Goal: Book appointment/travel/reservation

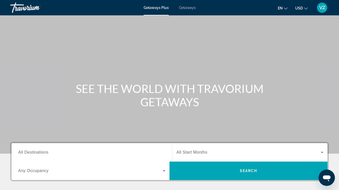
click at [66, 154] on input "Destination All Destinations" at bounding box center [91, 152] width 147 height 6
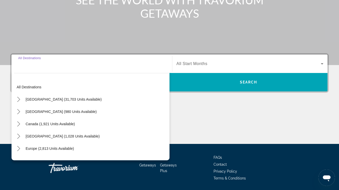
scroll to position [105, 0]
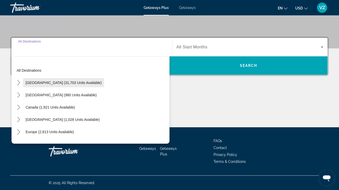
click at [70, 87] on span "Select destination: United States (31,703 units available)" at bounding box center [63, 82] width 81 height 12
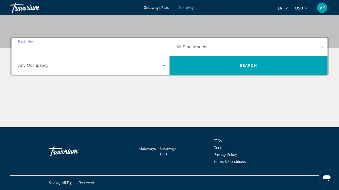
type input "**********"
click at [66, 70] on div "Search widget" at bounding box center [91, 65] width 147 height 14
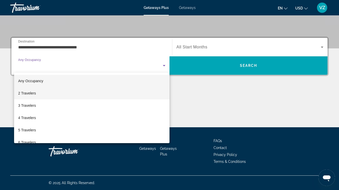
click at [54, 92] on mat-option "2 Travelers" at bounding box center [91, 93] width 155 height 12
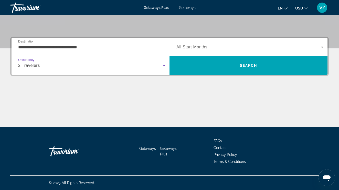
click at [196, 49] on span "Search widget" at bounding box center [248, 47] width 144 height 6
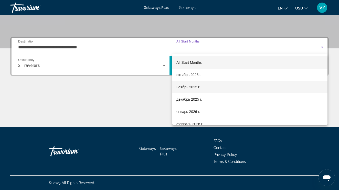
click at [186, 93] on mat-option "ноябрь 2025 г." at bounding box center [249, 87] width 155 height 12
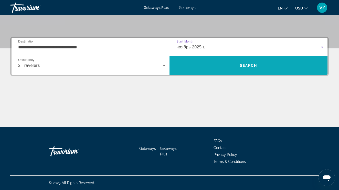
click at [215, 69] on span "Search" at bounding box center [248, 65] width 158 height 12
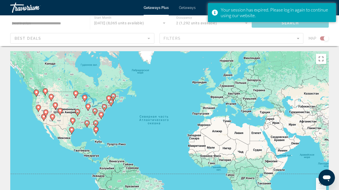
click at [211, 39] on div "Main content" at bounding box center [169, 30] width 339 height 31
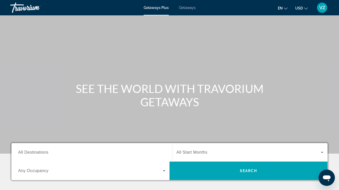
click at [72, 151] on input "Destination All Destinations" at bounding box center [91, 152] width 147 height 6
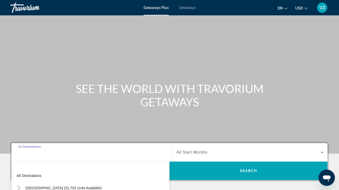
scroll to position [105, 0]
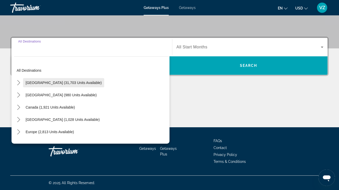
click at [80, 87] on span "Select destination: United States (31,703 units available)" at bounding box center [63, 82] width 81 height 12
type input "**********"
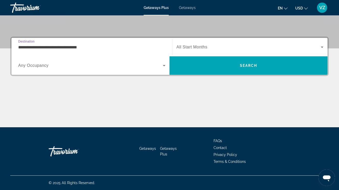
click at [90, 65] on span "Search widget" at bounding box center [90, 65] width 144 height 6
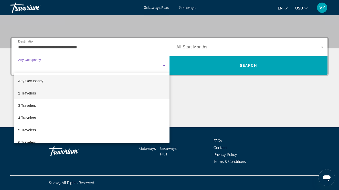
click at [66, 89] on mat-option "2 Travelers" at bounding box center [91, 93] width 155 height 12
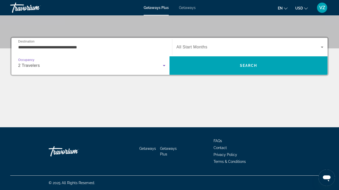
click at [201, 49] on span "Search widget" at bounding box center [248, 47] width 144 height 6
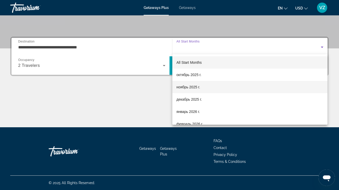
click at [188, 91] on mat-option "ноябрь 2025 г." at bounding box center [249, 87] width 155 height 12
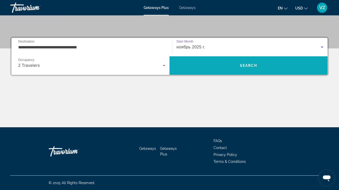
click at [223, 63] on span "Search" at bounding box center [248, 65] width 158 height 12
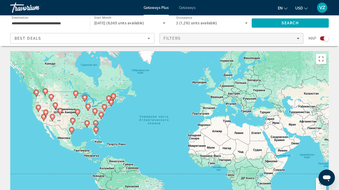
click at [193, 42] on span "Filters" at bounding box center [231, 38] width 143 height 12
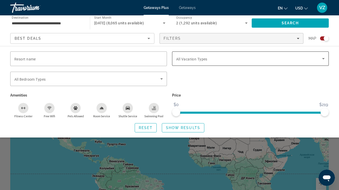
click at [205, 56] on span "Search widget" at bounding box center [249, 58] width 146 height 6
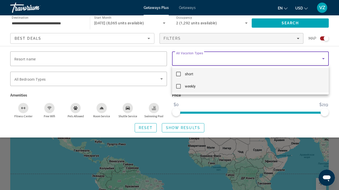
click at [194, 81] on mat-option "weekly" at bounding box center [250, 86] width 156 height 12
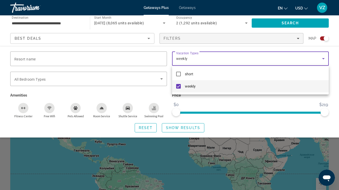
click at [174, 126] on div at bounding box center [169, 95] width 339 height 190
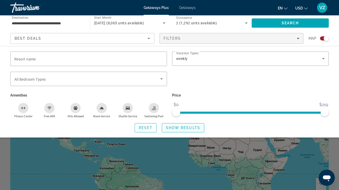
click at [178, 132] on span "Search widget" at bounding box center [183, 127] width 42 height 12
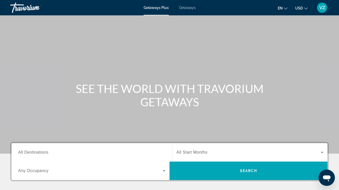
click at [52, 171] on span "Search widget" at bounding box center [90, 170] width 144 height 6
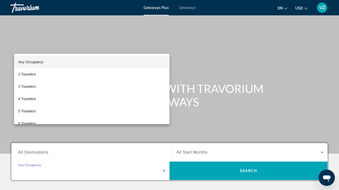
scroll to position [105, 0]
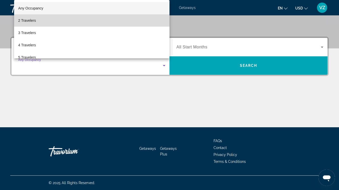
click at [97, 18] on mat-option "2 Travelers" at bounding box center [91, 20] width 155 height 12
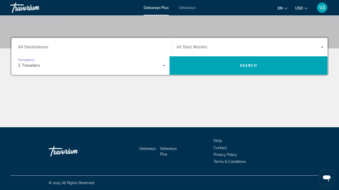
click at [74, 47] on input "Destination All Destinations" at bounding box center [91, 47] width 147 height 6
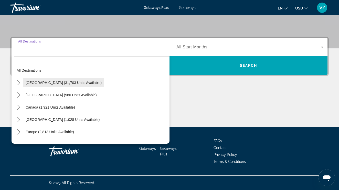
click at [50, 81] on span "[GEOGRAPHIC_DATA] (31,703 units available)" at bounding box center [64, 83] width 76 height 4
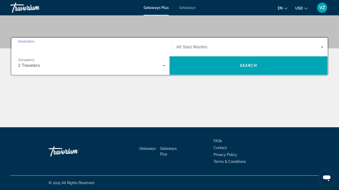
type input "**********"
click at [221, 43] on div "Search widget" at bounding box center [249, 47] width 147 height 14
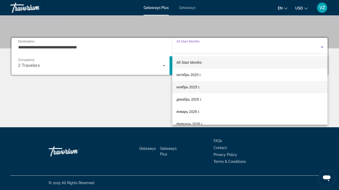
click at [185, 85] on span "ноябрь 2025 г." at bounding box center [188, 87] width 24 height 6
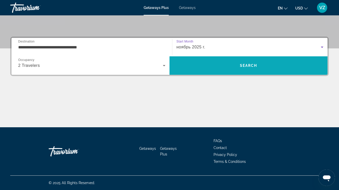
click at [198, 70] on span "Search" at bounding box center [248, 65] width 158 height 12
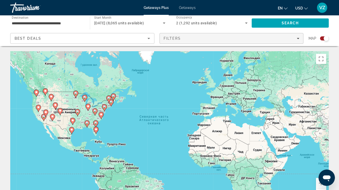
click at [208, 38] on div "Filters" at bounding box center [231, 38] width 136 height 4
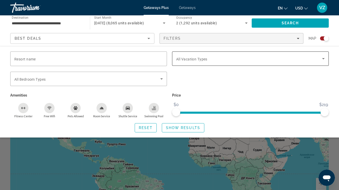
click at [188, 56] on span "Search widget" at bounding box center [249, 58] width 146 height 6
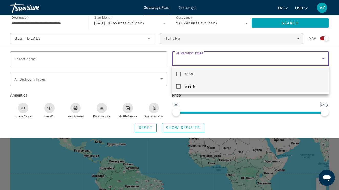
click at [193, 90] on mat-option "weekly" at bounding box center [250, 86] width 156 height 12
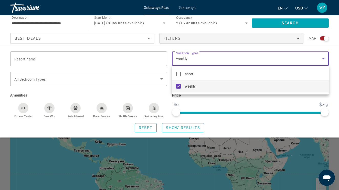
click at [170, 126] on div at bounding box center [169, 95] width 339 height 190
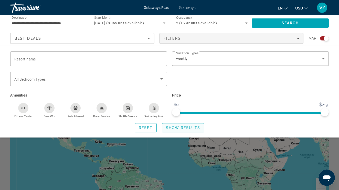
click at [171, 127] on span "Show Results" at bounding box center [183, 128] width 34 height 4
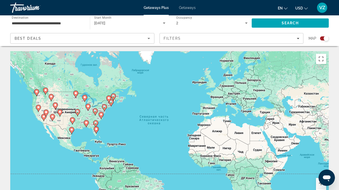
click at [318, 182] on button "Увеличить" at bounding box center [321, 183] width 10 height 10
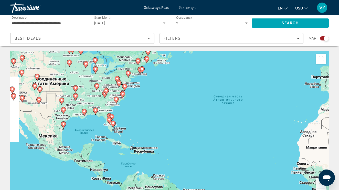
drag, startPoint x: 49, startPoint y: 147, endPoint x: 142, endPoint y: 134, distance: 93.9
click at [142, 134] on div "Чтобы активировать перетаскивание с помощью клавиатуры, нажмите Alt + Ввод. Пос…" at bounding box center [169, 127] width 318 height 153
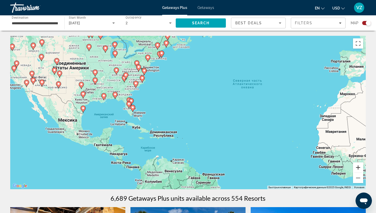
click at [338, 167] on button "Увеличить" at bounding box center [358, 167] width 10 height 10
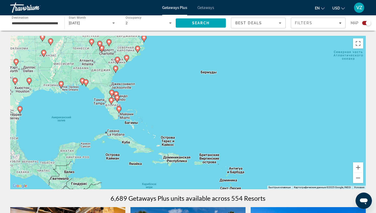
drag, startPoint x: 126, startPoint y: 135, endPoint x: 206, endPoint y: 135, distance: 79.8
click at [206, 135] on div "Чтобы активировать перетаскивание с помощью клавиатуры, нажмите Alt + Ввод. Пос…" at bounding box center [187, 112] width 355 height 153
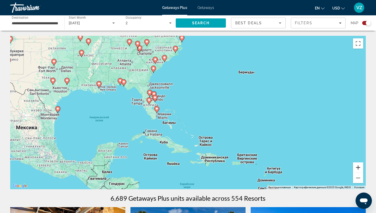
click at [338, 166] on button "Увеличить" at bounding box center [358, 167] width 10 height 10
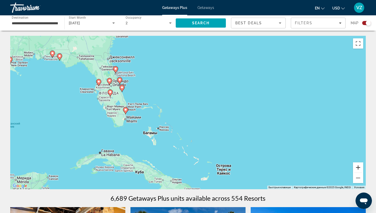
click at [338, 166] on button "Увеличить" at bounding box center [358, 167] width 10 height 10
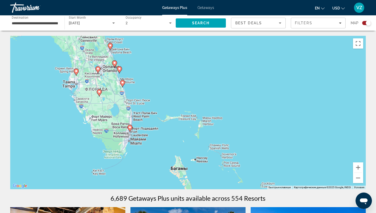
drag, startPoint x: 74, startPoint y: 136, endPoint x: 142, endPoint y: 152, distance: 69.7
click at [142, 152] on div "Чтобы активировать перетаскивание с помощью клавиатуры, нажмите Alt + Ввод. Пос…" at bounding box center [187, 112] width 355 height 153
click at [338, 169] on button "Увеличить" at bounding box center [358, 167] width 10 height 10
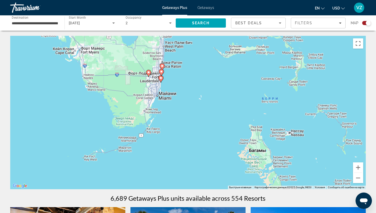
drag, startPoint x: 104, startPoint y: 174, endPoint x: 192, endPoint y: 99, distance: 115.7
click at [192, 99] on div "Чтобы активировать перетаскивание с помощью клавиатуры, нажмите Alt + Ввод. Пос…" at bounding box center [187, 112] width 355 height 153
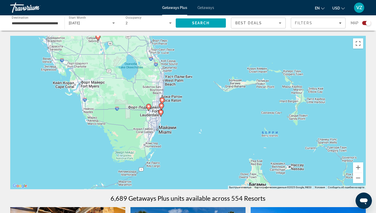
drag, startPoint x: 186, startPoint y: 107, endPoint x: 186, endPoint y: 142, distance: 35.0
click at [186, 142] on div "Чтобы активировать перетаскивание с помощью клавиатуры, нажмите Alt + Ввод. Пос…" at bounding box center [187, 112] width 355 height 153
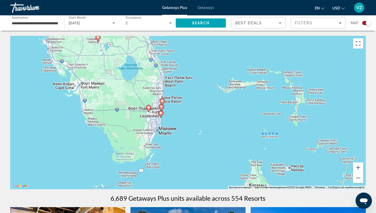
click at [162, 115] on icon "Main content" at bounding box center [161, 114] width 5 height 7
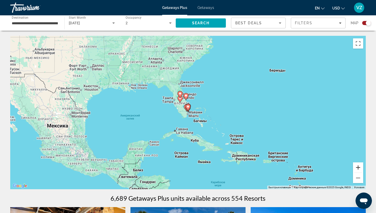
click at [338, 165] on button "Увеличить" at bounding box center [358, 167] width 10 height 10
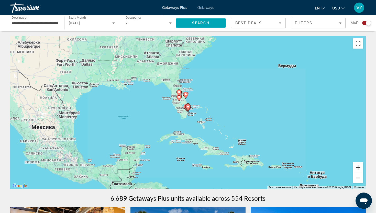
click at [338, 165] on button "Увеличить" at bounding box center [358, 167] width 10 height 10
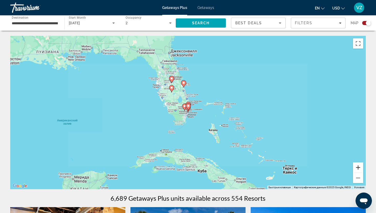
click at [338, 165] on button "Увеличить" at bounding box center [358, 167] width 10 height 10
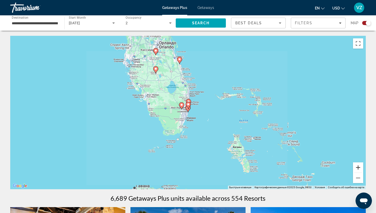
click at [338, 165] on button "Увеличить" at bounding box center [358, 167] width 10 height 10
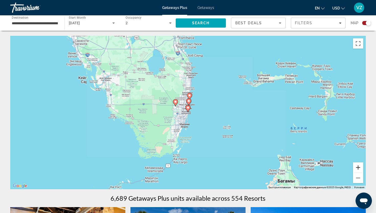
click at [338, 165] on button "Увеличить" at bounding box center [358, 167] width 10 height 10
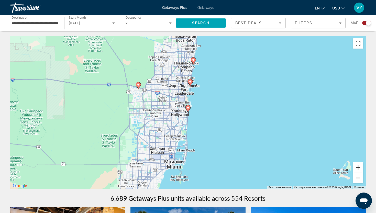
click at [338, 165] on button "Увеличить" at bounding box center [358, 167] width 10 height 10
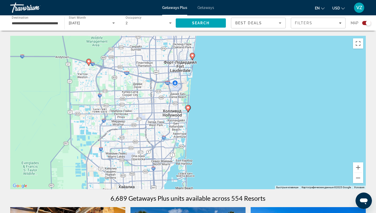
click at [189, 109] on icon "Main content" at bounding box center [188, 108] width 5 height 7
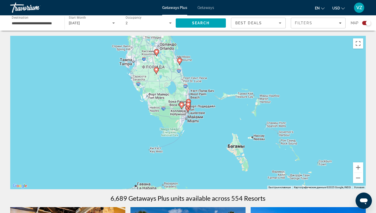
click at [189, 109] on icon "Main content" at bounding box center [188, 108] width 5 height 7
type input "**********"
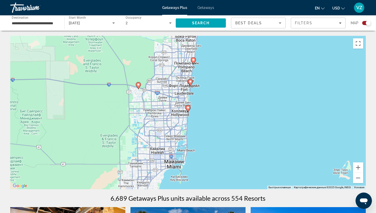
click at [189, 109] on icon "Main content" at bounding box center [188, 108] width 5 height 7
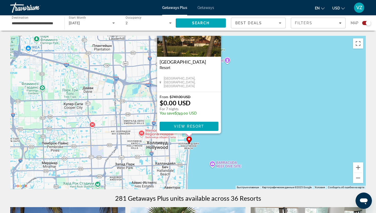
drag, startPoint x: 202, startPoint y: 178, endPoint x: 203, endPoint y: 138, distance: 39.4
click at [203, 138] on div "Чтобы активировать перетаскивание с помощью клавиатуры, нажмите Alt + Ввод. Пос…" at bounding box center [187, 112] width 355 height 153
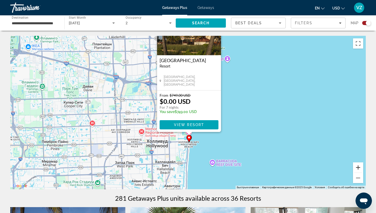
click at [338, 166] on button "Увеличить" at bounding box center [358, 167] width 10 height 10
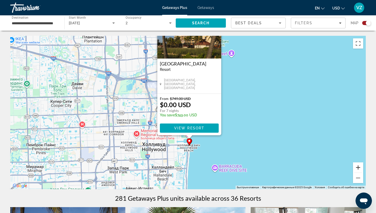
click at [338, 166] on button "Увеличить" at bounding box center [358, 167] width 10 height 10
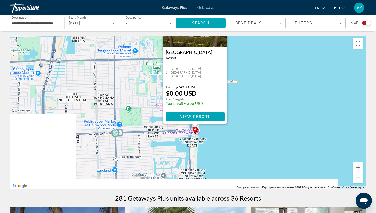
drag, startPoint x: 252, startPoint y: 172, endPoint x: 255, endPoint y: 70, distance: 101.8
click at [255, 70] on div "Чтобы активировать перетаскивание с помощью клавиатуры, нажмите Alt + Ввод. Пос…" at bounding box center [187, 112] width 355 height 153
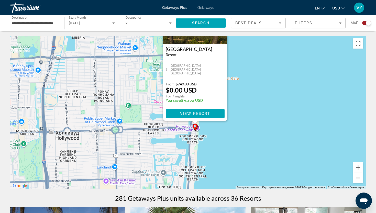
click at [197, 129] on gmp-advanced-marker "Main content" at bounding box center [195, 127] width 5 height 8
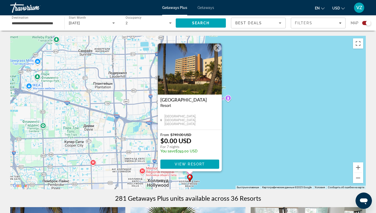
click at [189, 180] on icon "Main content" at bounding box center [189, 177] width 5 height 7
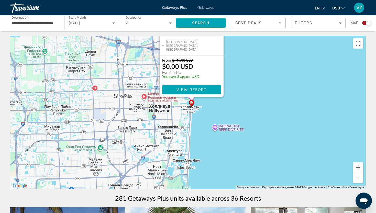
drag, startPoint x: 248, startPoint y: 184, endPoint x: 249, endPoint y: 109, distance: 75.5
click at [249, 109] on div "Чтобы активировать перетаскивание с помощью клавиатуры, нажмите Alt + Ввод. Пос…" at bounding box center [187, 112] width 355 height 153
click at [338, 168] on button "Увеличить" at bounding box center [358, 167] width 10 height 10
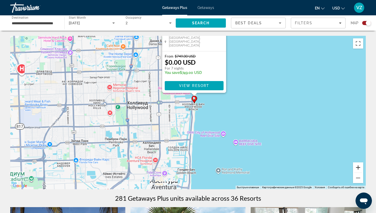
click at [338, 168] on button "Увеличить" at bounding box center [358, 167] width 10 height 10
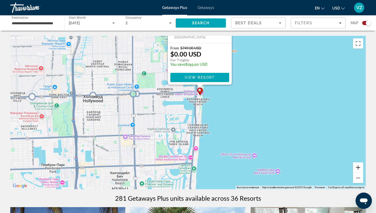
click at [338, 168] on button "Увеличить" at bounding box center [358, 167] width 10 height 10
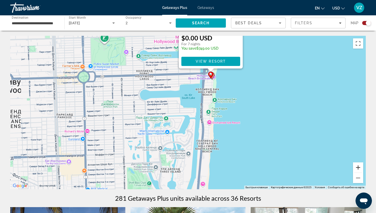
click at [338, 168] on button "Увеличить" at bounding box center [358, 167] width 10 height 10
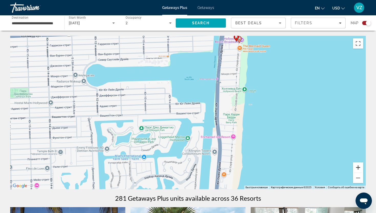
click at [338, 168] on button "Увеличить" at bounding box center [358, 167] width 10 height 10
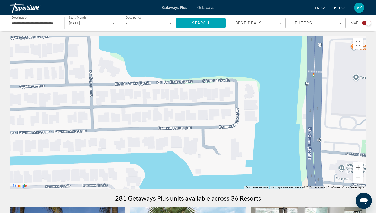
drag, startPoint x: 314, startPoint y: 86, endPoint x: 222, endPoint y: 213, distance: 156.5
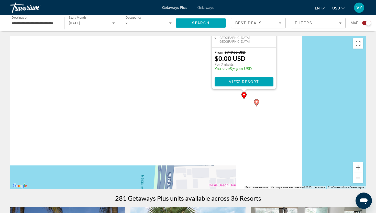
drag, startPoint x: 269, startPoint y: 143, endPoint x: 198, endPoint y: 60, distance: 109.7
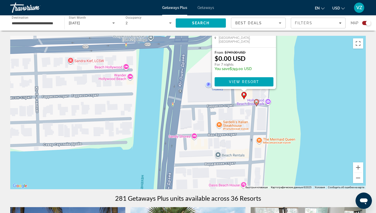
click at [198, 60] on div "Чтобы активировать перетаскивание с помощью клавиатуры, нажмите Alt + Ввод. Пос…" at bounding box center [187, 112] width 355 height 153
click at [259, 102] on icon "Main content" at bounding box center [256, 102] width 5 height 7
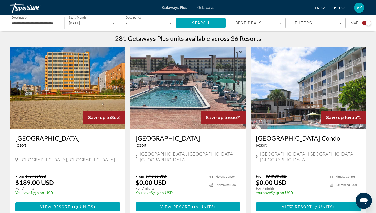
scroll to position [165, 0]
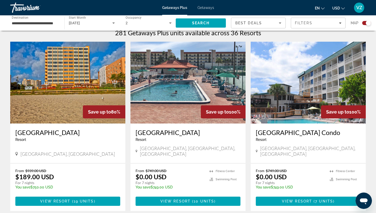
click at [205, 157] on div "[GEOGRAPHIC_DATA], [GEOGRAPHIC_DATA], [GEOGRAPHIC_DATA]" at bounding box center [188, 150] width 105 height 11
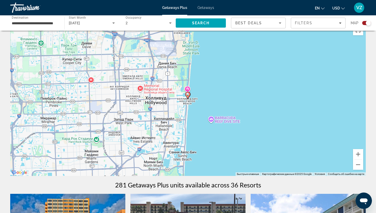
scroll to position [12, 0]
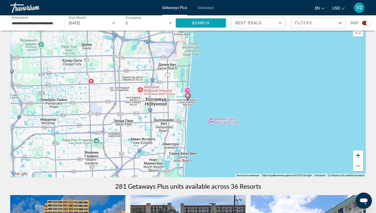
click at [338, 156] on button "Увеличить" at bounding box center [358, 155] width 10 height 10
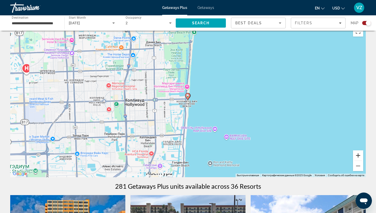
click at [338, 156] on button "Увеличить" at bounding box center [358, 155] width 10 height 10
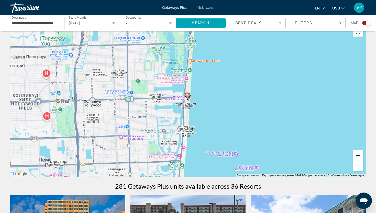
click at [338, 156] on button "Увеличить" at bounding box center [358, 155] width 10 height 10
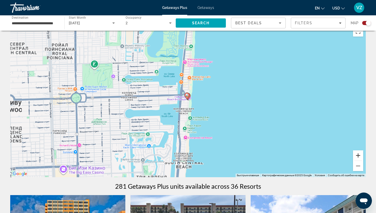
click at [338, 156] on button "Увеличить" at bounding box center [358, 155] width 10 height 10
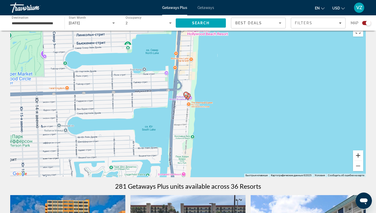
click at [338, 156] on button "Увеличить" at bounding box center [358, 155] width 10 height 10
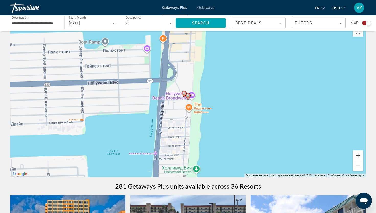
click at [338, 156] on button "Увеличить" at bounding box center [358, 155] width 10 height 10
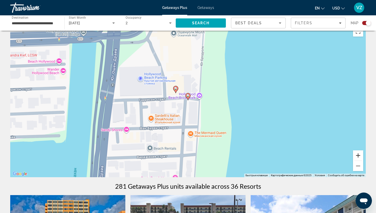
click at [338, 156] on button "Увеличить" at bounding box center [358, 155] width 10 height 10
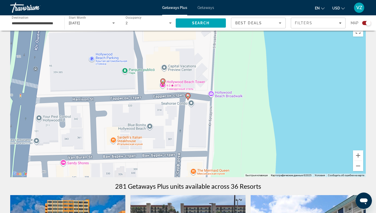
click at [188, 95] on image "Main content" at bounding box center [187, 95] width 3 height 3
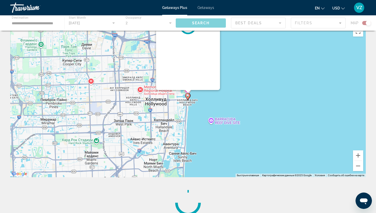
scroll to position [0, 0]
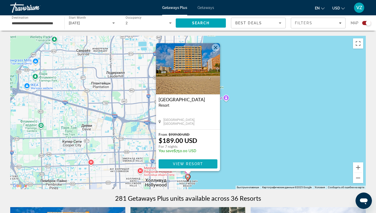
click at [196, 164] on span "View Resort" at bounding box center [188, 164] width 30 height 4
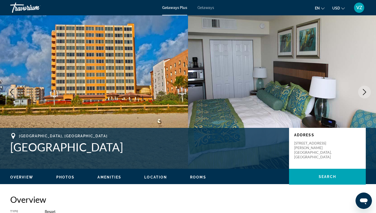
click at [338, 95] on button "Next image" at bounding box center [364, 92] width 13 height 13
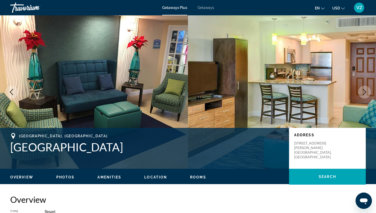
click at [338, 95] on button "Next image" at bounding box center [364, 92] width 13 height 13
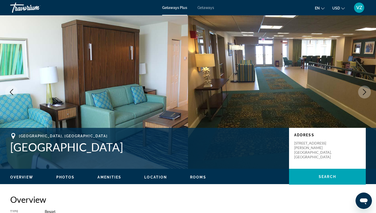
click at [338, 95] on button "Next image" at bounding box center [364, 92] width 13 height 13
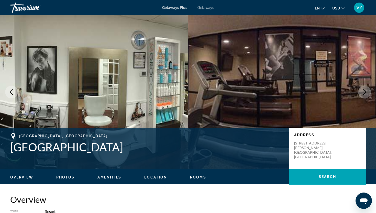
click at [338, 95] on button "Next image" at bounding box center [364, 92] width 13 height 13
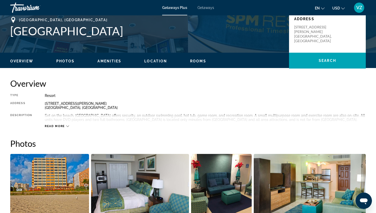
scroll to position [116, 0]
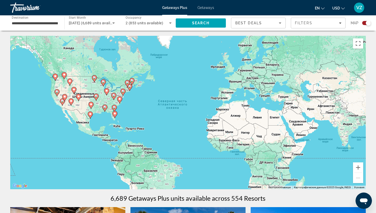
click at [109, 22] on span "November 2025 (6,689 units available)" at bounding box center [94, 23] width 50 height 4
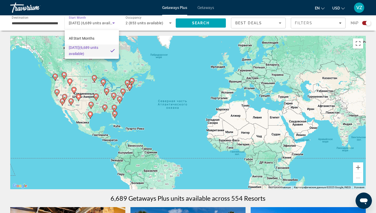
click at [327, 25] on div at bounding box center [188, 106] width 376 height 213
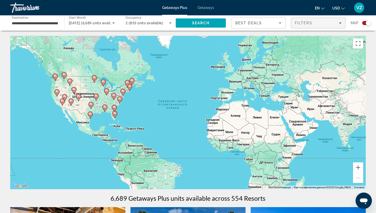
click at [327, 25] on div "Filters" at bounding box center [318, 23] width 47 height 4
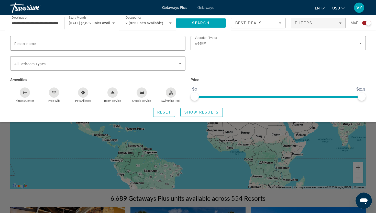
click at [244, 22] on span "Best Deals" at bounding box center [248, 23] width 27 height 4
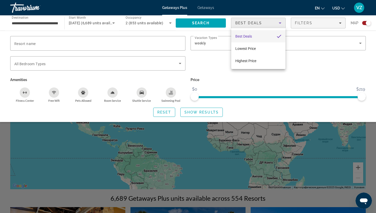
click at [264, 142] on div at bounding box center [188, 106] width 376 height 213
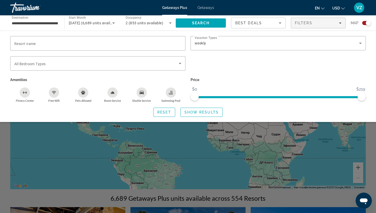
click at [217, 152] on div "Search widget" at bounding box center [188, 145] width 376 height 136
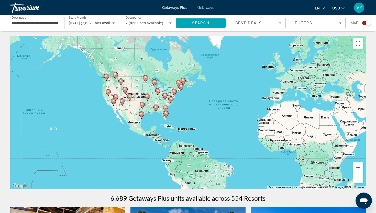
drag, startPoint x: 131, startPoint y: 139, endPoint x: 183, endPoint y: 139, distance: 51.6
click at [183, 139] on div "Чтобы активировать перетаскивание с помощью клавиатуры, нажмите Alt + Ввод. Пос…" at bounding box center [187, 112] width 355 height 153
click at [338, 170] on button "Увеличить" at bounding box center [358, 167] width 10 height 10
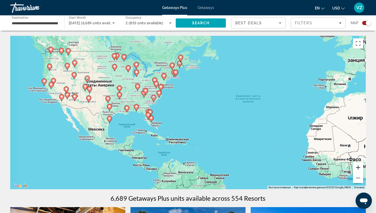
click at [338, 170] on button "Увеличить" at bounding box center [358, 167] width 10 height 10
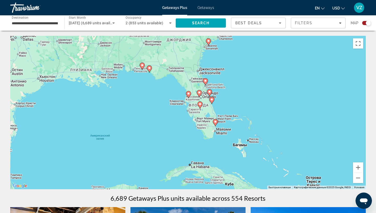
drag, startPoint x: 66, startPoint y: 146, endPoint x: 270, endPoint y: 109, distance: 207.2
click at [270, 109] on div "Чтобы активировать перетаскивание с помощью клавиатуры, нажмите Alt + Ввод. Пос…" at bounding box center [187, 112] width 355 height 153
click at [338, 171] on button "Увеличить" at bounding box center [358, 167] width 10 height 10
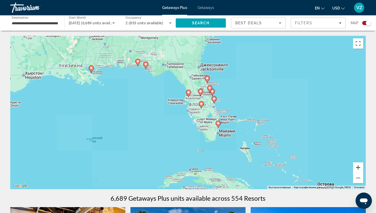
click at [338, 171] on button "Увеличить" at bounding box center [358, 167] width 10 height 10
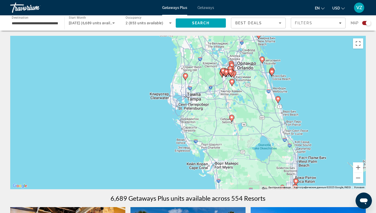
drag, startPoint x: 332, startPoint y: 93, endPoint x: 327, endPoint y: 123, distance: 30.4
click at [327, 123] on div "Чтобы активировать перетаскивание с помощью клавиатуры, нажмите Alt + Ввод. Пос…" at bounding box center [187, 112] width 355 height 153
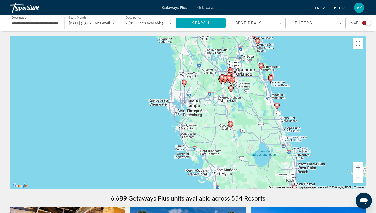
click at [185, 84] on icon "Main content" at bounding box center [184, 83] width 5 height 7
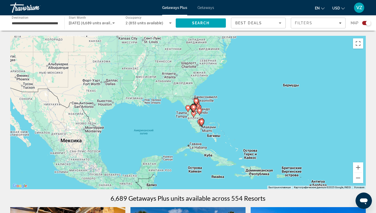
click at [188, 109] on icon "Main content" at bounding box center [188, 108] width 5 height 7
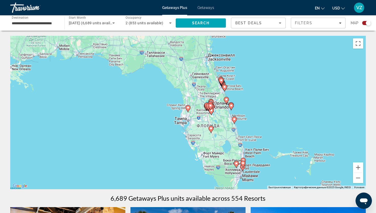
click at [188, 109] on icon "Main content" at bounding box center [188, 108] width 5 height 7
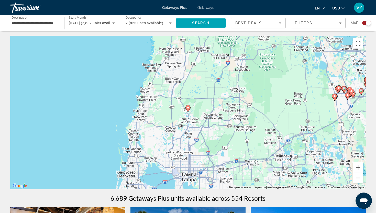
click at [188, 109] on icon "Main content" at bounding box center [188, 108] width 5 height 7
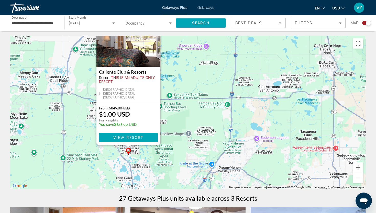
drag, startPoint x: 294, startPoint y: 116, endPoint x: 234, endPoint y: 90, distance: 65.8
click at [234, 90] on div "Чтобы активировать перетаскивание с помощью клавиатуры, нажмите Alt + Ввод. Пос…" at bounding box center [187, 112] width 355 height 153
click at [338, 181] on button "Уменьшить" at bounding box center [358, 178] width 10 height 10
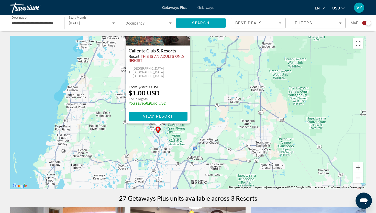
click at [338, 181] on button "Уменьшить" at bounding box center [358, 178] width 10 height 10
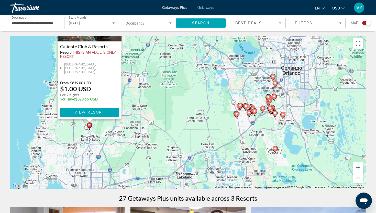
drag, startPoint x: 330, startPoint y: 146, endPoint x: 244, endPoint y: 152, distance: 86.2
click at [244, 152] on div "Чтобы активировать перетаскивание с помощью клавиатуры, нажмите Alt + Ввод. Пос…" at bounding box center [187, 112] width 355 height 153
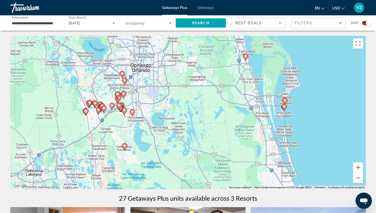
drag, startPoint x: 320, startPoint y: 132, endPoint x: 170, endPoint y: 129, distance: 150.1
click at [170, 129] on div "Чтобы активировать перетаскивание с помощью клавиатуры, нажмите Alt + Ввод. Пос…" at bounding box center [187, 112] width 355 height 153
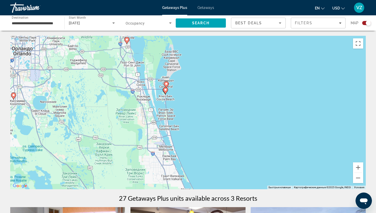
drag, startPoint x: 315, startPoint y: 122, endPoint x: 195, endPoint y: 105, distance: 121.5
click at [195, 105] on div "Чтобы активировать перетаскивание с помощью клавиатуры, нажмите Alt + Ввод. Пос…" at bounding box center [187, 112] width 355 height 153
click at [338, 182] on button "Уменьшить" at bounding box center [358, 178] width 10 height 10
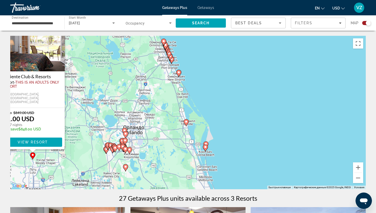
drag, startPoint x: 282, startPoint y: 176, endPoint x: 209, endPoint y: 104, distance: 103.1
click at [209, 104] on div "Чтобы активировать перетаскивание с помощью клавиатуры, нажмите Alt + Ввод. Пос…" at bounding box center [187, 112] width 355 height 153
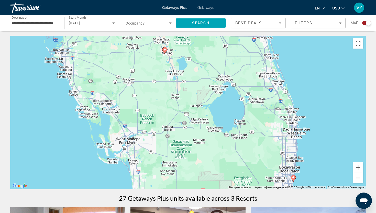
drag, startPoint x: 203, startPoint y: 150, endPoint x: 292, endPoint y: 12, distance: 164.3
click at [292, 12] on div "**********" at bounding box center [188, 106] width 376 height 213
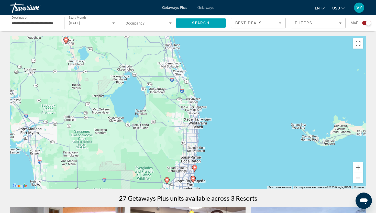
drag, startPoint x: 303, startPoint y: 41, endPoint x: 204, endPoint y: 30, distance: 100.1
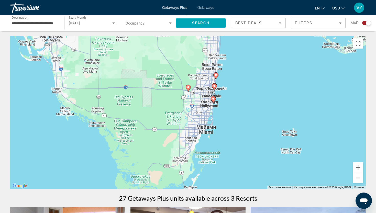
drag, startPoint x: 232, startPoint y: 110, endPoint x: 255, endPoint y: 18, distance: 94.8
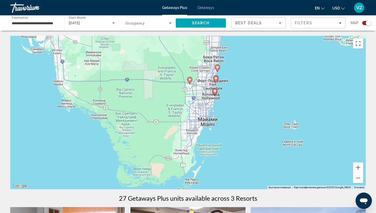
drag, startPoint x: 227, startPoint y: 102, endPoint x: 228, endPoint y: 93, distance: 9.1
click at [228, 93] on div "Чтобы активировать перетаскивание с помощью клавиатуры, нажмите Alt + Ввод. Пос…" at bounding box center [187, 112] width 355 height 153
click at [218, 68] on image "Main content" at bounding box center [217, 66] width 3 height 3
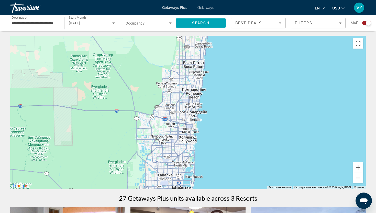
drag, startPoint x: 189, startPoint y: 131, endPoint x: 195, endPoint y: 143, distance: 12.9
click at [195, 143] on div "Main content" at bounding box center [187, 112] width 355 height 153
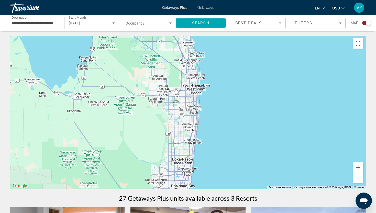
drag, startPoint x: 240, startPoint y: 79, endPoint x: 236, endPoint y: 137, distance: 58.7
click at [236, 137] on div "Main content" at bounding box center [187, 112] width 355 height 153
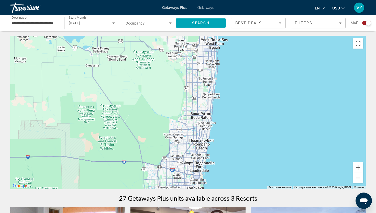
drag, startPoint x: 236, startPoint y: 136, endPoint x: 254, endPoint y: 88, distance: 50.5
click at [254, 88] on div "Main content" at bounding box center [187, 112] width 355 height 153
click at [338, 179] on button "Уменьшить" at bounding box center [358, 178] width 10 height 10
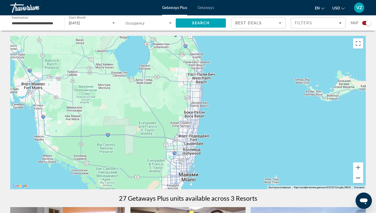
click at [338, 177] on button "Уменьшить" at bounding box center [358, 178] width 10 height 10
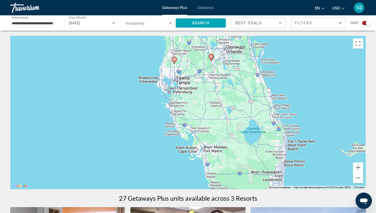
drag, startPoint x: 196, startPoint y: 135, endPoint x: 288, endPoint y: 185, distance: 105.5
click at [288, 185] on div "Чтобы активировать перетаскивание с помощью клавиатуры, нажмите Alt + Ввод. Пос…" at bounding box center [187, 112] width 355 height 153
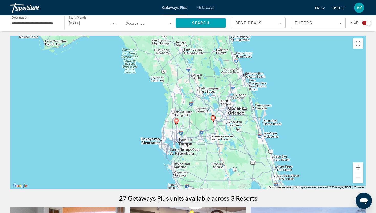
drag, startPoint x: 179, startPoint y: 79, endPoint x: 182, endPoint y: 140, distance: 61.7
click at [182, 140] on div "Чтобы активировать перетаскивание с помощью клавиатуры, нажмите Alt + Ввод. Пос…" at bounding box center [187, 112] width 355 height 153
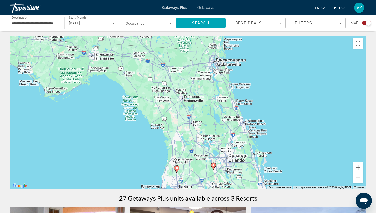
drag, startPoint x: 208, startPoint y: 79, endPoint x: 208, endPoint y: 128, distance: 49.1
click at [208, 128] on div "Чтобы активировать перетаскивание с помощью клавиатуры, нажмите Alt + Ввод. Пос…" at bounding box center [187, 112] width 355 height 153
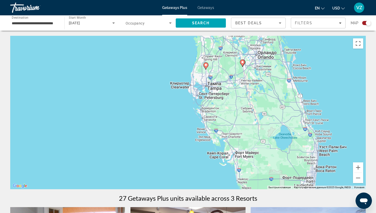
drag, startPoint x: 204, startPoint y: 174, endPoint x: 234, endPoint y: 70, distance: 108.4
click at [234, 70] on div "Чтобы активировать перетаскивание с помощью клавиатуры, нажмите Alt + Ввод. Пос…" at bounding box center [187, 112] width 355 height 153
click at [206, 69] on icon "Main content" at bounding box center [206, 65] width 5 height 7
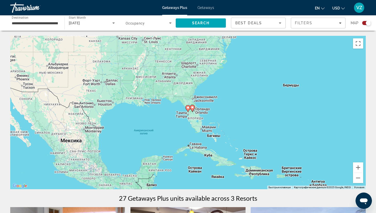
click at [188, 110] on icon "Main content" at bounding box center [188, 108] width 5 height 7
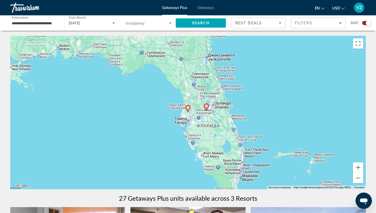
click at [188, 110] on icon "Main content" at bounding box center [188, 108] width 5 height 7
type input "**********"
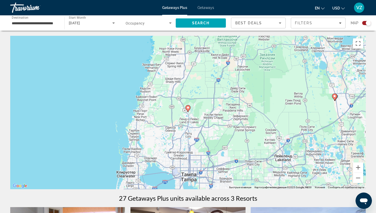
click at [188, 110] on icon "Main content" at bounding box center [188, 108] width 5 height 7
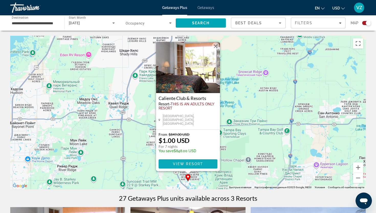
click at [193, 161] on span "Main content" at bounding box center [188, 164] width 59 height 12
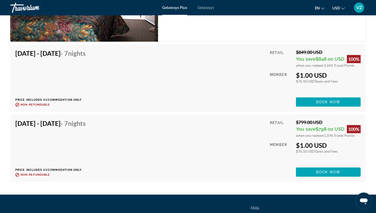
scroll to position [1059, 0]
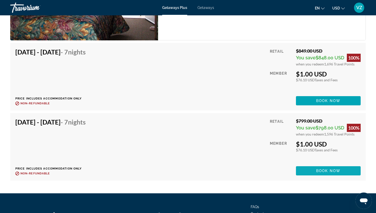
click at [319, 169] on span "Book now" at bounding box center [328, 171] width 24 height 4
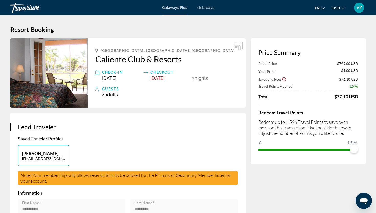
scroll to position [1, 0]
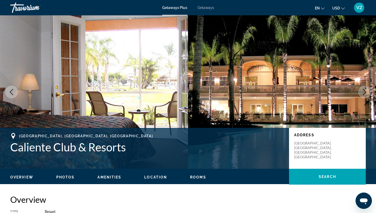
click at [217, 19] on img "Main content" at bounding box center [282, 91] width 188 height 153
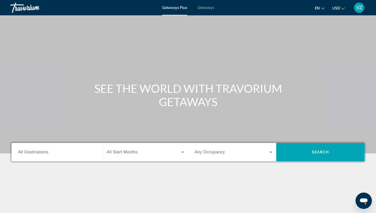
click at [43, 148] on div "Search widget" at bounding box center [56, 152] width 77 height 15
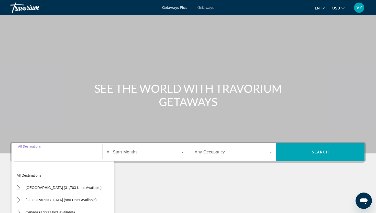
scroll to position [63, 0]
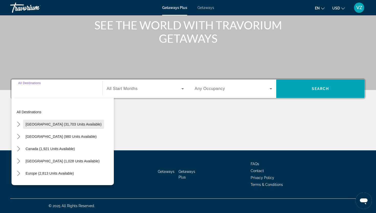
click at [58, 123] on span "[GEOGRAPHIC_DATA] (31,703 units available)" at bounding box center [64, 124] width 76 height 4
type input "**********"
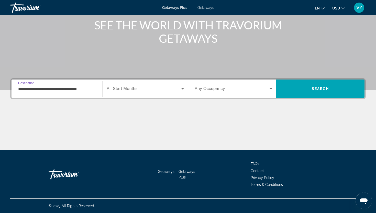
click at [125, 91] on span "All Start Months" at bounding box center [122, 88] width 31 height 4
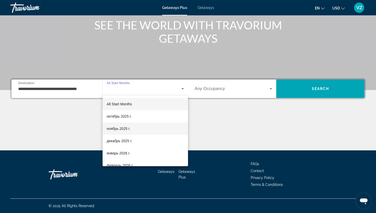
click at [121, 132] on mat-option "ноябрь 2025 г." at bounding box center [145, 128] width 85 height 12
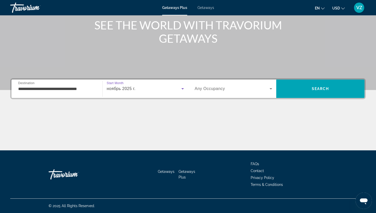
click at [253, 94] on div "Search widget" at bounding box center [233, 89] width 77 height 14
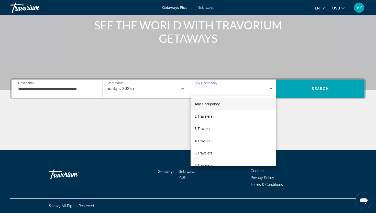
click at [241, 102] on mat-option "Any Occupancy" at bounding box center [233, 104] width 86 height 12
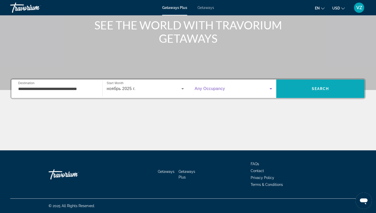
click at [318, 92] on span "Search" at bounding box center [320, 89] width 88 height 12
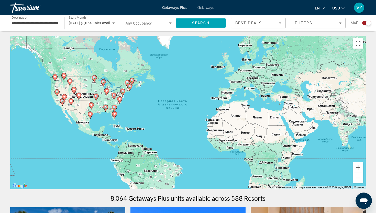
click at [265, 20] on div "Best Deals" at bounding box center [256, 23] width 43 height 6
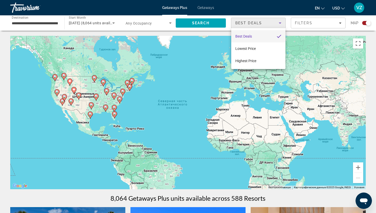
click at [304, 25] on div at bounding box center [188, 106] width 376 height 213
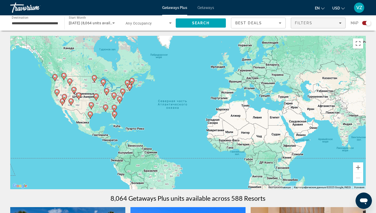
click at [310, 24] on span "Filters" at bounding box center [303, 23] width 17 height 4
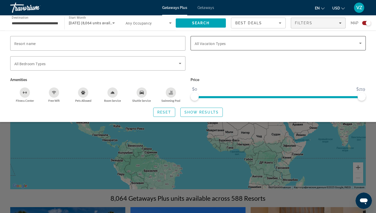
click at [248, 47] on div "Search widget" at bounding box center [278, 43] width 167 height 14
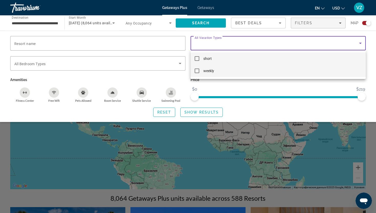
click at [215, 72] on mat-option "weekly" at bounding box center [277, 71] width 175 height 12
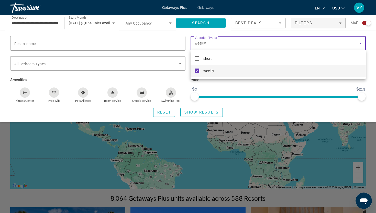
click at [193, 112] on div at bounding box center [188, 106] width 376 height 213
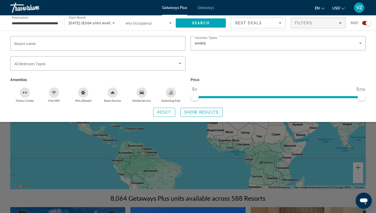
click at [193, 112] on span "Show Results" at bounding box center [201, 112] width 34 height 4
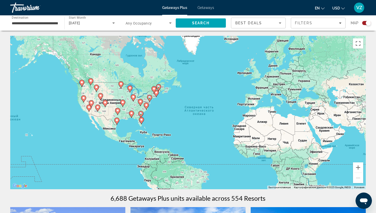
drag, startPoint x: 57, startPoint y: 115, endPoint x: 84, endPoint y: 121, distance: 28.0
click at [84, 121] on div "Чтобы активировать перетаскивание с помощью клавиатуры, нажмите Alt + Ввод. Пос…" at bounding box center [187, 112] width 355 height 153
click at [357, 170] on button "Увеличить" at bounding box center [358, 167] width 10 height 10
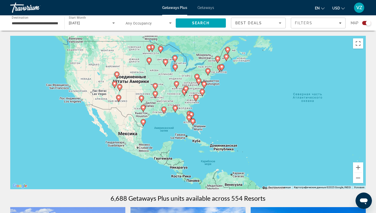
drag, startPoint x: 101, startPoint y: 134, endPoint x: 200, endPoint y: 123, distance: 99.3
click at [200, 123] on div "Чтобы активировать перетаскивание с помощью клавиатуры, нажмите Alt + Ввод. Пос…" at bounding box center [187, 112] width 355 height 153
click at [356, 169] on button "Увеличить" at bounding box center [358, 167] width 10 height 10
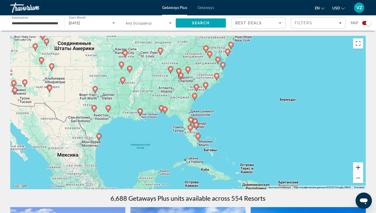
click at [356, 169] on button "Увеличить" at bounding box center [358, 167] width 10 height 10
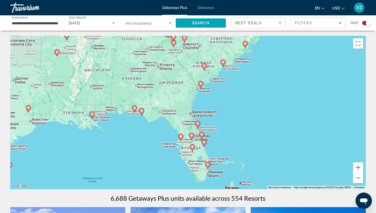
click at [141, 113] on icon "Main content" at bounding box center [141, 111] width 5 height 7
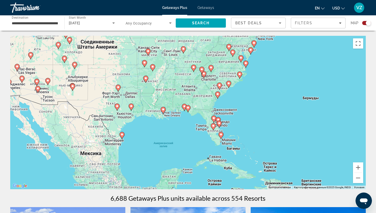
click at [188, 109] on image "Main content" at bounding box center [187, 107] width 3 height 3
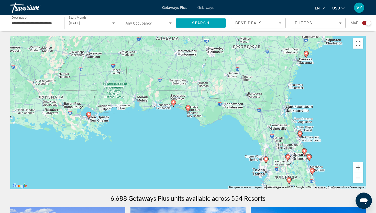
click at [188, 109] on image "Main content" at bounding box center [187, 107] width 3 height 3
type input "**********"
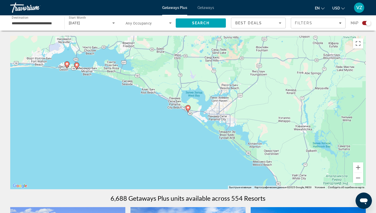
click at [187, 107] on image "Main content" at bounding box center [187, 107] width 3 height 3
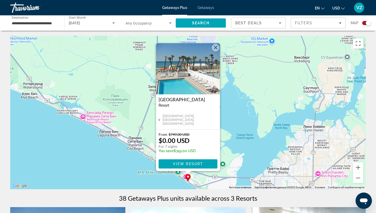
click at [211, 83] on img "Main content" at bounding box center [188, 68] width 64 height 51
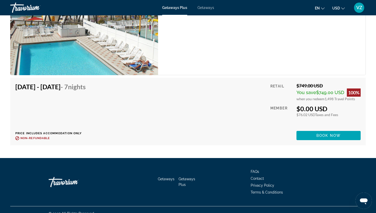
scroll to position [908, 0]
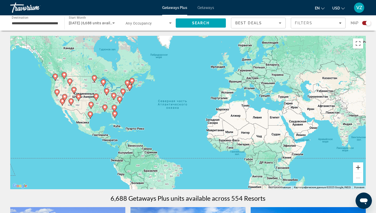
click at [362, 166] on button "Увеличить" at bounding box center [358, 167] width 10 height 10
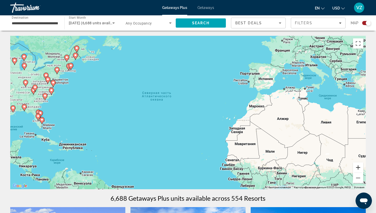
click at [362, 166] on button "Увеличить" at bounding box center [358, 167] width 10 height 10
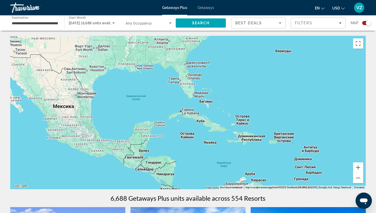
drag, startPoint x: 77, startPoint y: 152, endPoint x: 376, endPoint y: 106, distance: 302.4
click at [156, 62] on icon "Main content" at bounding box center [157, 60] width 5 height 7
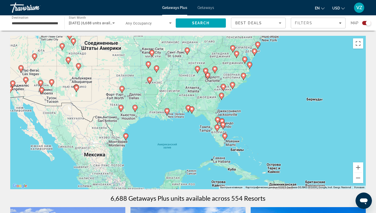
click at [188, 110] on icon "Main content" at bounding box center [188, 108] width 5 height 7
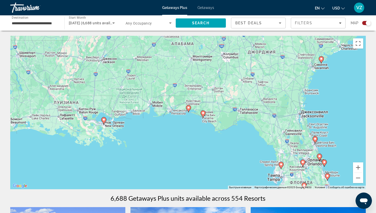
click at [188, 110] on icon "Main content" at bounding box center [188, 108] width 5 height 7
type input "**********"
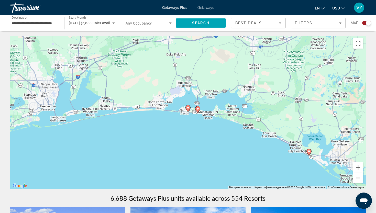
click at [188, 109] on icon "Main content" at bounding box center [188, 108] width 5 height 7
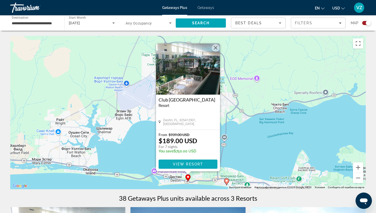
click at [193, 162] on span "View Resort" at bounding box center [188, 164] width 30 height 4
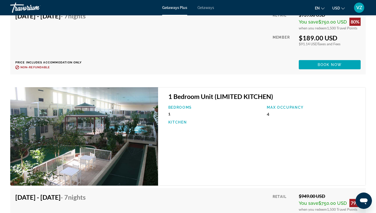
scroll to position [1105, 0]
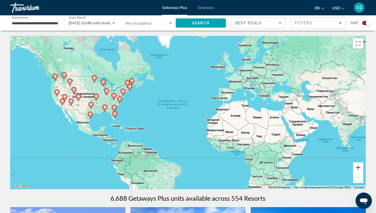
click at [357, 164] on button "Увеличить" at bounding box center [358, 167] width 10 height 10
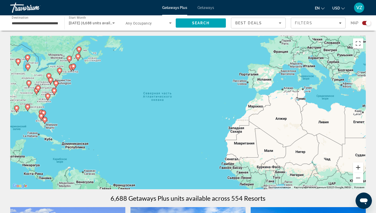
click at [357, 164] on button "Увеличить" at bounding box center [358, 167] width 10 height 10
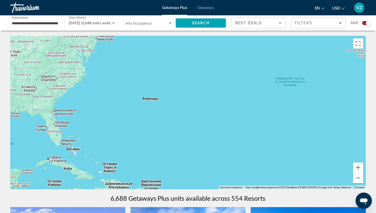
drag, startPoint x: 66, startPoint y: 127, endPoint x: 264, endPoint y: 131, distance: 197.2
click at [264, 131] on div "Чтобы активировать перетаскивание с помощью клавиатуры, нажмите Alt + Ввод. Пос…" at bounding box center [187, 112] width 355 height 153
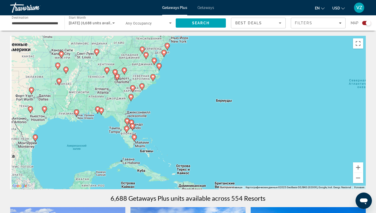
drag, startPoint x: 99, startPoint y: 110, endPoint x: 146, endPoint y: 111, distance: 46.8
click at [146, 112] on div "Чтобы активировать перетаскивание с помощью клавиатуры, нажмите Alt + Ввод. Пос…" at bounding box center [187, 112] width 355 height 153
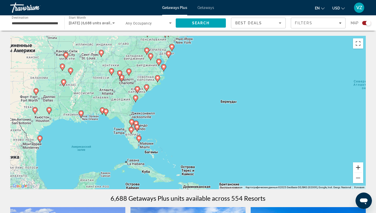
click at [354, 167] on button "Увеличить" at bounding box center [358, 167] width 10 height 10
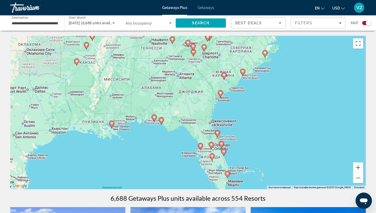
drag, startPoint x: 107, startPoint y: 136, endPoint x: 258, endPoint y: 142, distance: 151.7
click at [258, 142] on div "Чтобы активировать перетаскивание с помощью клавиатуры, нажмите Alt + Ввод. Пос…" at bounding box center [187, 112] width 355 height 153
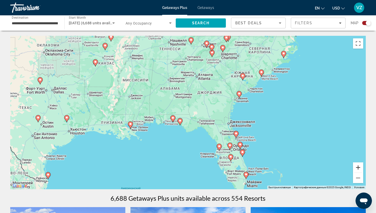
click at [356, 171] on button "Увеличить" at bounding box center [358, 167] width 10 height 10
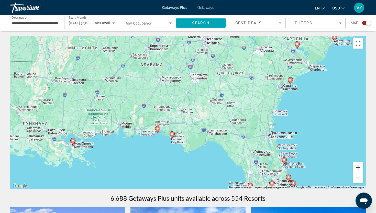
click at [356, 171] on button "Увеличить" at bounding box center [358, 167] width 10 height 10
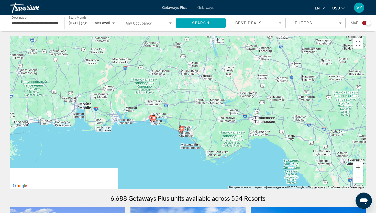
drag, startPoint x: 250, startPoint y: 164, endPoint x: 287, endPoint y: 122, distance: 55.7
click at [287, 122] on div "Чтобы активировать перетаскивание с помощью клавиатуры, нажмите Alt + Ввод. Пос…" at bounding box center [187, 112] width 355 height 153
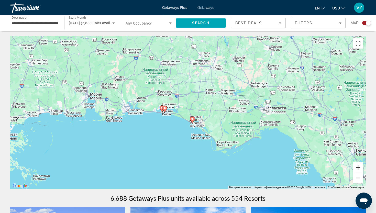
click at [355, 170] on button "Увеличить" at bounding box center [358, 167] width 10 height 10
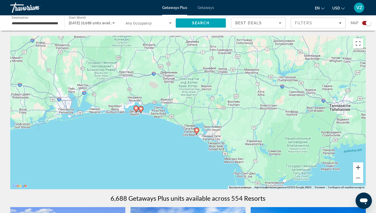
click at [355, 170] on button "Увеличить" at bounding box center [358, 167] width 10 height 10
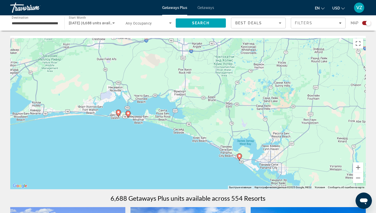
drag, startPoint x: 73, startPoint y: 122, endPoint x: 108, endPoint y: 126, distance: 34.7
click at [108, 126] on div "Чтобы активировать перетаскивание с помощью клавиатуры, нажмите Alt + Ввод. Пос…" at bounding box center [187, 112] width 355 height 153
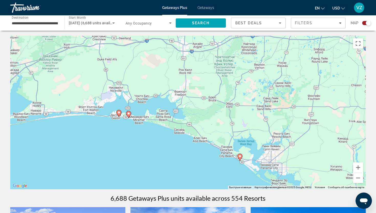
click at [129, 115] on image "Main content" at bounding box center [128, 113] width 3 height 3
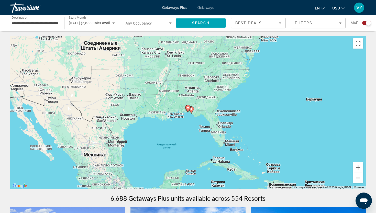
drag, startPoint x: 216, startPoint y: 115, endPoint x: 201, endPoint y: 113, distance: 14.5
click at [216, 115] on div "Для навигации используйте клавиши со стрелками. Чтобы активировать перетаскиван…" at bounding box center [187, 112] width 355 height 153
click at [188, 109] on image "Main content" at bounding box center [187, 107] width 3 height 3
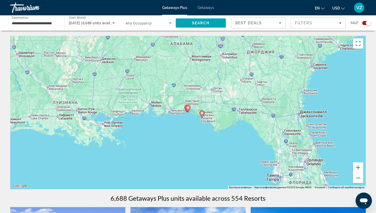
click at [188, 109] on image "Main content" at bounding box center [187, 107] width 3 height 3
type input "**********"
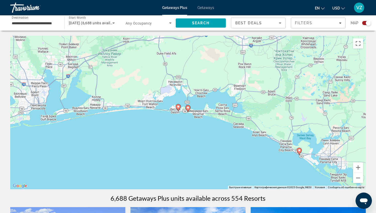
click at [188, 109] on image "Main content" at bounding box center [187, 107] width 3 height 3
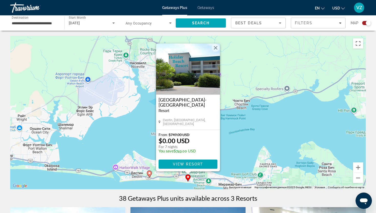
click at [206, 81] on img "Main content" at bounding box center [188, 68] width 64 height 51
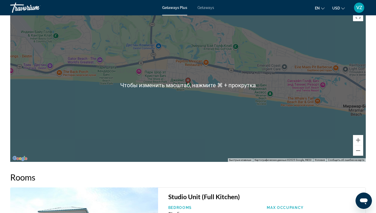
scroll to position [769, 0]
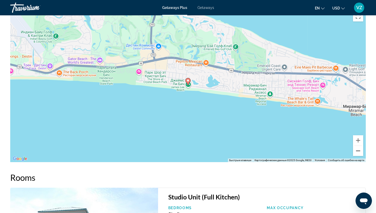
click at [356, 151] on button "Уменьшить" at bounding box center [358, 151] width 10 height 10
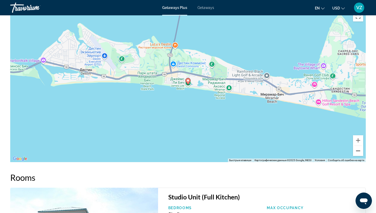
click at [356, 151] on button "Уменьшить" at bounding box center [358, 151] width 10 height 10
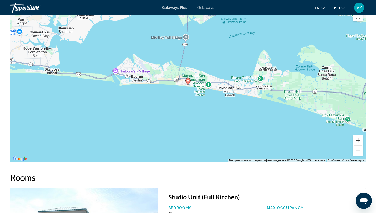
click at [359, 139] on button "Увеличить" at bounding box center [358, 140] width 10 height 10
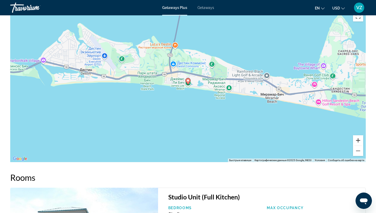
click at [359, 139] on button "Увеличить" at bounding box center [358, 140] width 10 height 10
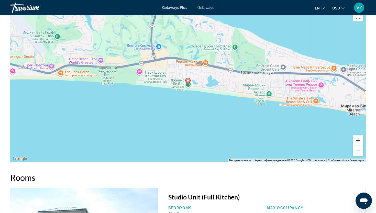
click at [359, 139] on button "Увеличить" at bounding box center [358, 140] width 10 height 10
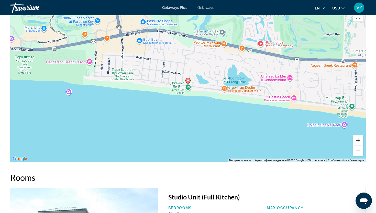
click at [359, 139] on button "Увеличить" at bounding box center [358, 140] width 10 height 10
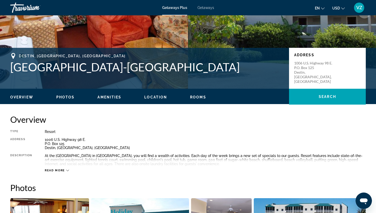
scroll to position [74, 0]
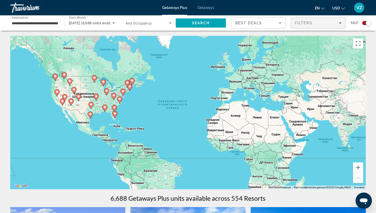
click at [305, 21] on span "Filters" at bounding box center [303, 23] width 17 height 4
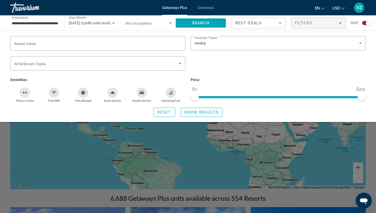
click at [189, 117] on span "Search widget" at bounding box center [202, 112] width 42 height 12
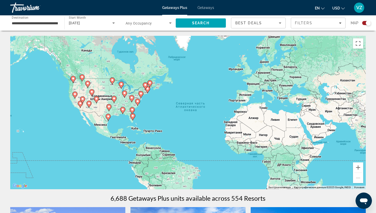
drag, startPoint x: 126, startPoint y: 127, endPoint x: 179, endPoint y: 139, distance: 55.3
click at [179, 139] on div "Чтобы активировать перетаскивание с помощью клавиатуры, нажмите Alt + Ввод. Пос…" at bounding box center [187, 112] width 355 height 153
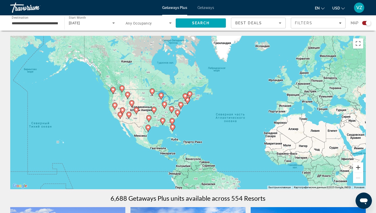
click at [355, 171] on button "Увеличить" at bounding box center [358, 167] width 10 height 10
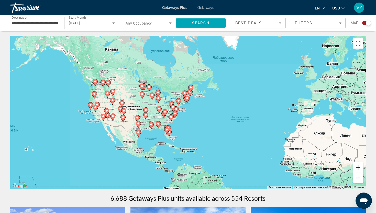
click at [355, 171] on button "Увеличить" at bounding box center [358, 167] width 10 height 10
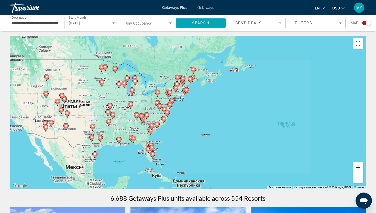
click at [355, 171] on button "Увеличить" at bounding box center [358, 167] width 10 height 10
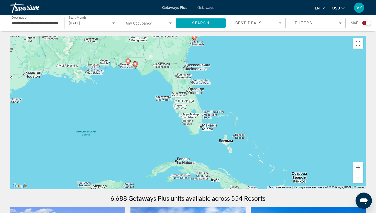
drag, startPoint x: 126, startPoint y: 168, endPoint x: 261, endPoint y: 19, distance: 201.3
click at [355, 169] on button "Увеличить" at bounding box center [358, 167] width 10 height 10
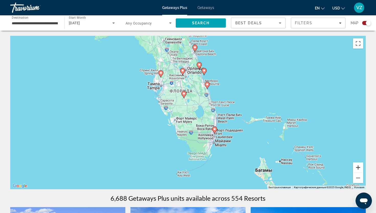
click at [355, 169] on button "Увеличить" at bounding box center [358, 167] width 10 height 10
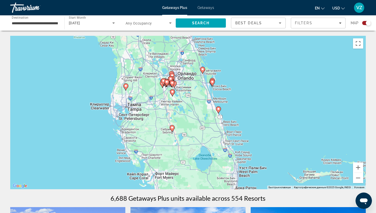
drag, startPoint x: 219, startPoint y: 88, endPoint x: 211, endPoint y: 137, distance: 49.7
click at [211, 137] on div "Чтобы активировать перетаскивание с помощью клавиатуры, нажмите Alt + Ввод. Пос…" at bounding box center [187, 112] width 355 height 153
click at [218, 111] on icon "Main content" at bounding box center [218, 110] width 5 height 7
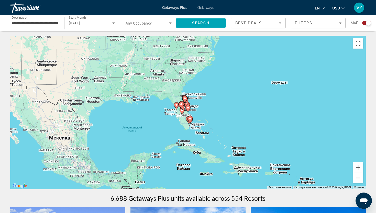
click at [188, 110] on icon "Main content" at bounding box center [188, 108] width 5 height 7
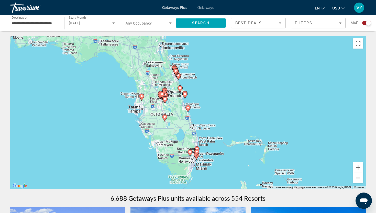
click at [188, 110] on icon "Main content" at bounding box center [188, 108] width 5 height 7
type input "**********"
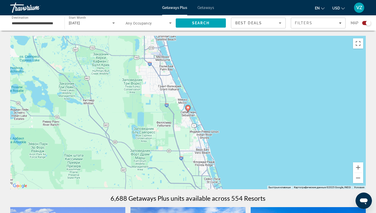
click at [188, 110] on icon "Main content" at bounding box center [188, 108] width 5 height 7
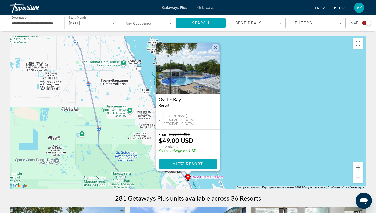
click at [194, 162] on span "View Resort" at bounding box center [188, 164] width 30 height 4
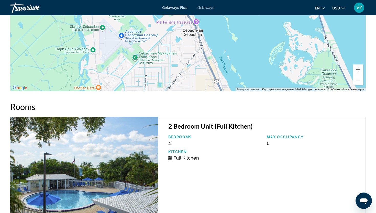
scroll to position [803, 0]
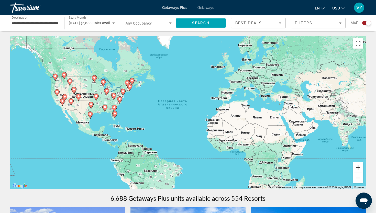
click at [354, 167] on button "Увеличить" at bounding box center [358, 167] width 10 height 10
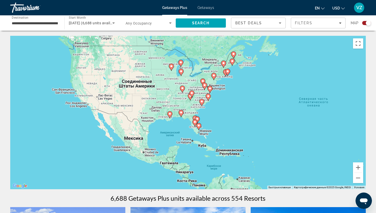
drag, startPoint x: 59, startPoint y: 128, endPoint x: 217, endPoint y: 133, distance: 158.4
click at [217, 133] on div "Чтобы активировать перетаскивание с помощью клавиатуры, нажмите Alt + Ввод. Пос…" at bounding box center [187, 112] width 355 height 153
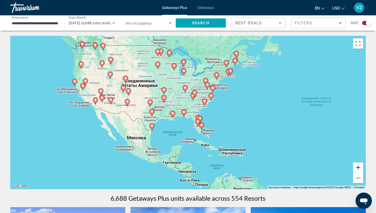
click at [361, 166] on button "Увеличить" at bounding box center [358, 167] width 10 height 10
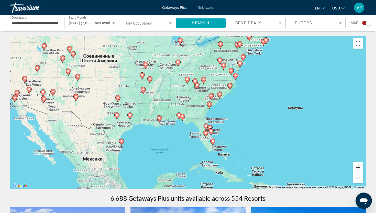
click at [361, 166] on button "Увеличить" at bounding box center [358, 167] width 10 height 10
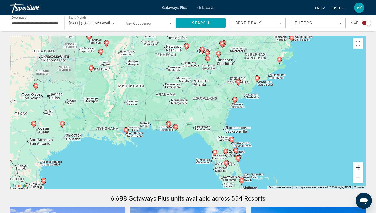
click at [358, 165] on button "Увеличить" at bounding box center [358, 167] width 10 height 10
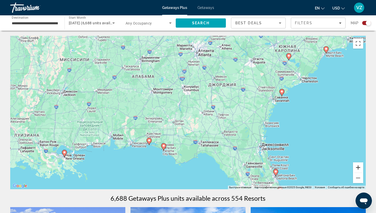
click at [358, 165] on button "Увеличить" at bounding box center [358, 167] width 10 height 10
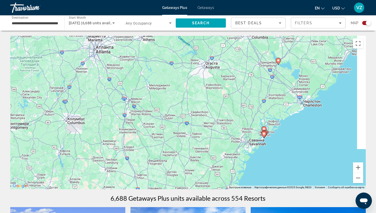
drag, startPoint x: 345, startPoint y: 128, endPoint x: 233, endPoint y: 185, distance: 125.8
click at [233, 185] on div "Чтобы активировать перетаскивание с помощью клавиатуры, нажмите Alt + Ввод. Пос…" at bounding box center [187, 112] width 355 height 153
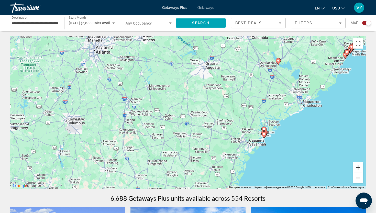
click at [360, 167] on button "Увеличить" at bounding box center [358, 167] width 10 height 10
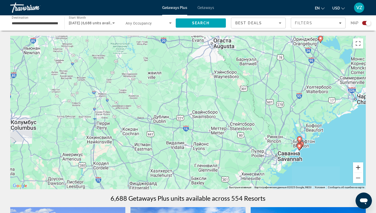
click at [360, 167] on button "Увеличить" at bounding box center [358, 167] width 10 height 10
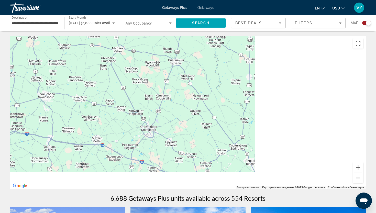
drag, startPoint x: 317, startPoint y: 157, endPoint x: 114, endPoint y: 128, distance: 205.1
click at [114, 128] on div "Main content" at bounding box center [187, 112] width 355 height 153
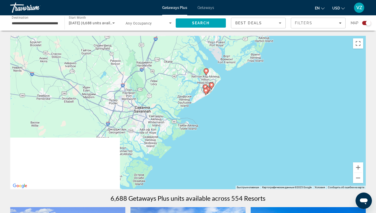
drag, startPoint x: 220, startPoint y: 152, endPoint x: 138, endPoint y: 57, distance: 125.6
click at [138, 57] on div "Чтобы активировать перетаскивание с помощью клавиатуры, нажмите Alt + Ввод. Пос…" at bounding box center [187, 112] width 355 height 153
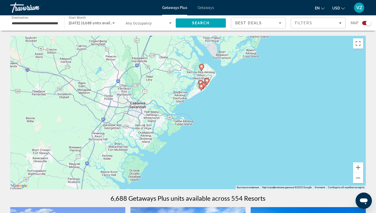
click at [202, 89] on icon "Main content" at bounding box center [201, 87] width 5 height 7
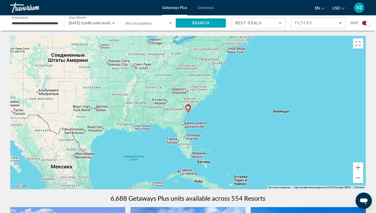
click at [187, 109] on icon "Main content" at bounding box center [188, 108] width 5 height 7
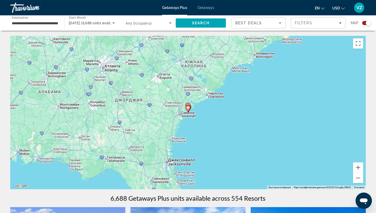
click at [187, 109] on icon "Main content" at bounding box center [188, 108] width 5 height 7
type input "**********"
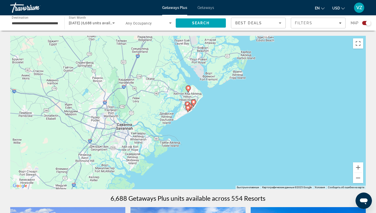
click at [187, 109] on icon "Main content" at bounding box center [188, 108] width 5 height 7
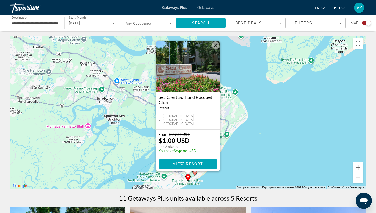
click at [235, 158] on div "Чтобы активировать перетаскивание с помощью клавиатуры, нажмите Alt + Ввод. Пос…" at bounding box center [187, 112] width 355 height 153
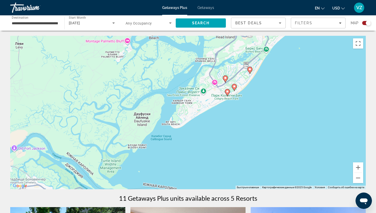
drag, startPoint x: 220, startPoint y: 161, endPoint x: 260, endPoint y: 75, distance: 95.0
click at [260, 75] on div "Чтобы активировать перетаскивание с помощью клавиатуры, нажмите Alt + Ввод. Пос…" at bounding box center [187, 112] width 355 height 153
click at [234, 88] on image "Main content" at bounding box center [234, 86] width 3 height 3
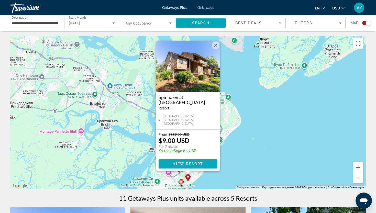
click at [197, 161] on span "Main content" at bounding box center [188, 164] width 59 height 12
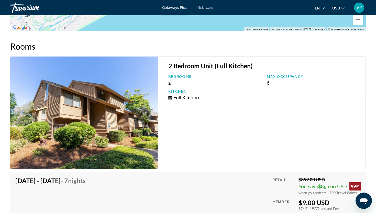
scroll to position [875, 0]
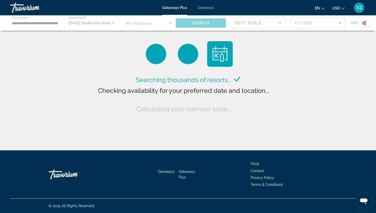
drag, startPoint x: 211, startPoint y: 177, endPoint x: 225, endPoint y: 157, distance: 24.6
click at [225, 157] on div "Getaways Getaways Plus FAQs Contact Privacy Policy Terms & Conditions" at bounding box center [187, 174] width 355 height 48
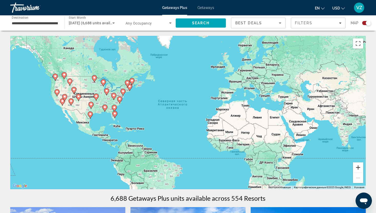
click at [355, 166] on button "Увеличить" at bounding box center [358, 167] width 10 height 10
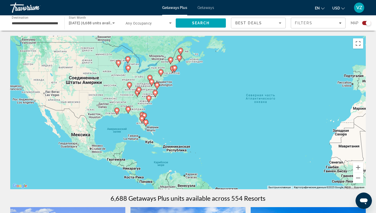
drag, startPoint x: 92, startPoint y: 125, endPoint x: 227, endPoint y: 132, distance: 134.4
click at [227, 132] on div "Чтобы активировать перетаскивание с помощью клавиатуры, нажмите Alt + Ввод. Пос…" at bounding box center [187, 112] width 355 height 153
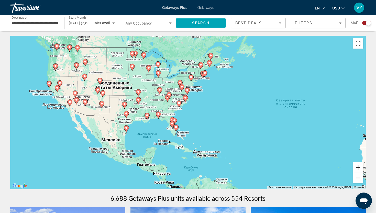
click at [359, 168] on button "Увеличить" at bounding box center [358, 167] width 10 height 10
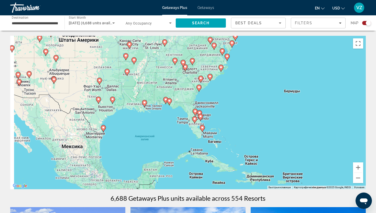
drag, startPoint x: 202, startPoint y: 158, endPoint x: 274, endPoint y: 123, distance: 80.6
click at [274, 123] on div "Чтобы активировать перетаскивание с помощью клавиатуры, нажмите Alt + Ввод. Пос…" at bounding box center [187, 112] width 355 height 153
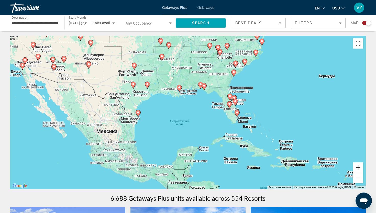
click at [358, 167] on button "Увеличить" at bounding box center [358, 167] width 10 height 10
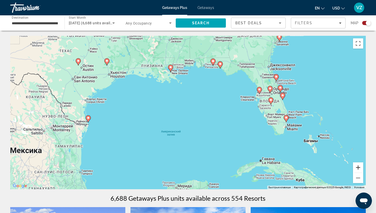
click at [358, 167] on button "Увеличить" at bounding box center [358, 167] width 10 height 10
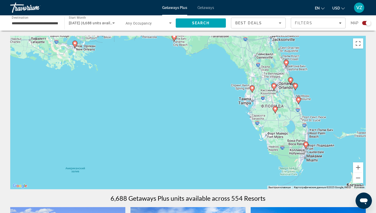
drag, startPoint x: 317, startPoint y: 122, endPoint x: 236, endPoint y: 139, distance: 82.1
click at [236, 139] on div "Чтобы активировать перетаскивание с помощью клавиатуры, нажмите Alt + Ввод. Пос…" at bounding box center [187, 112] width 355 height 153
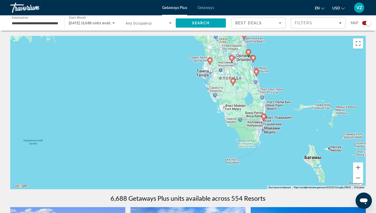
drag, startPoint x: 323, startPoint y: 139, endPoint x: 280, endPoint y: 110, distance: 51.1
click at [280, 110] on div "Чтобы активировать перетаскивание с помощью клавиатуры, нажмите Alt + Ввод. Пос…" at bounding box center [187, 112] width 355 height 153
click at [357, 164] on button "Увеличить" at bounding box center [358, 167] width 10 height 10
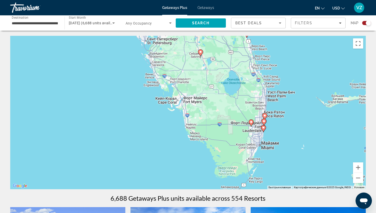
drag, startPoint x: 325, startPoint y: 145, endPoint x: 230, endPoint y: 142, distance: 95.2
click at [230, 142] on div "Чтобы активировать перетаскивание с помощью клавиатуры, нажмите Alt + Ввод. Пос…" at bounding box center [187, 112] width 355 height 153
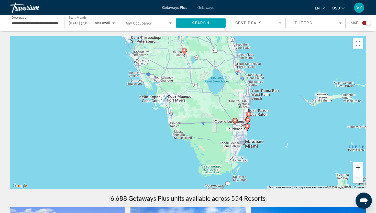
click at [357, 168] on button "Увеличить" at bounding box center [358, 167] width 10 height 10
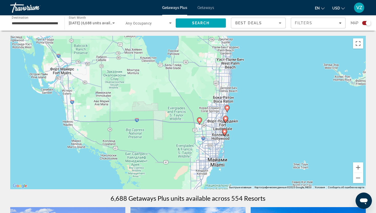
drag, startPoint x: 327, startPoint y: 160, endPoint x: 237, endPoint y: 146, distance: 91.0
click at [237, 146] on div "Чтобы активировать перетаскивание с помощью клавиатуры, нажмите Alt + Ввод. Пос…" at bounding box center [187, 112] width 355 height 153
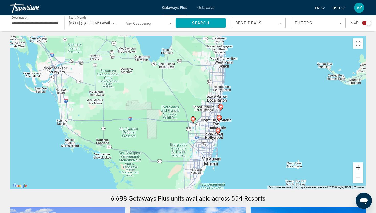
click at [358, 167] on button "Увеличить" at bounding box center [358, 167] width 10 height 10
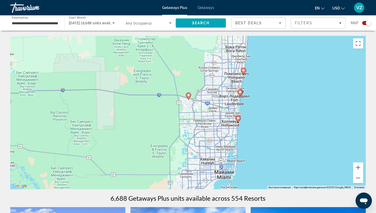
drag, startPoint x: 282, startPoint y: 180, endPoint x: 272, endPoint y: 144, distance: 37.4
click at [272, 144] on div "Чтобы активировать перетаскивание с помощью клавиатуры, нажмите Alt + Ввод. Пос…" at bounding box center [187, 112] width 355 height 153
click at [238, 120] on icon "Main content" at bounding box center [238, 119] width 5 height 7
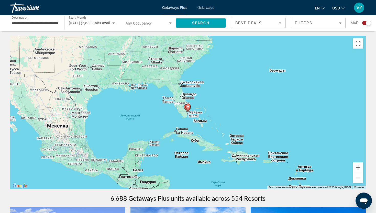
click at [189, 108] on image "Main content" at bounding box center [187, 106] width 3 height 3
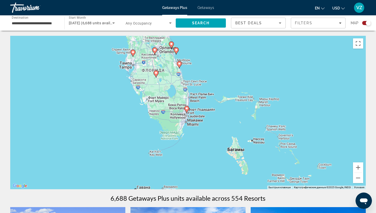
click at [189, 108] on icon "Main content" at bounding box center [186, 109] width 5 height 7
type input "**********"
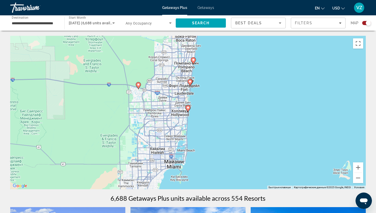
click at [189, 108] on image "Main content" at bounding box center [187, 107] width 3 height 3
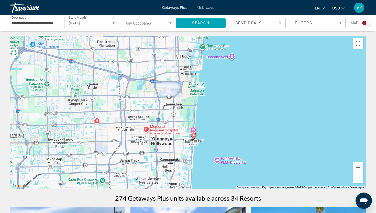
drag, startPoint x: 201, startPoint y: 170, endPoint x: 206, endPoint y: 127, distance: 43.1
click at [206, 127] on div "Чтобы активировать перетаскивание с помощью клавиатуры, нажмите Alt + Ввод. Пос…" at bounding box center [187, 112] width 355 height 153
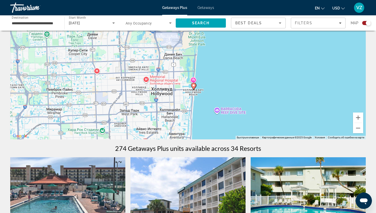
scroll to position [48, 0]
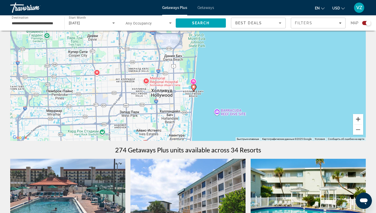
click at [359, 122] on button "Увеличить" at bounding box center [358, 119] width 10 height 10
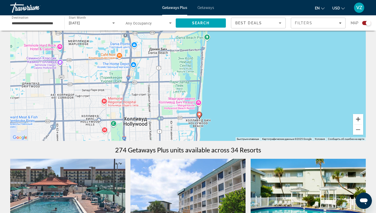
click at [359, 122] on button "Увеличить" at bounding box center [358, 119] width 10 height 10
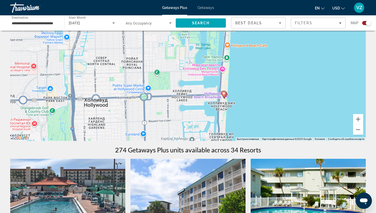
drag, startPoint x: 271, startPoint y: 117, endPoint x: 285, endPoint y: 38, distance: 79.7
click at [285, 38] on div "Чтобы активировать перетаскивание с помощью клавиатуры, нажмите Alt + Ввод. Пос…" at bounding box center [187, 63] width 355 height 153
click at [354, 118] on button "Увеличить" at bounding box center [358, 119] width 10 height 10
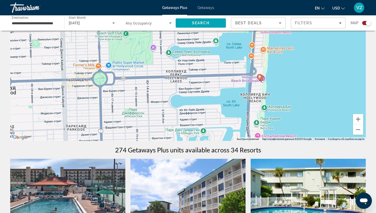
drag, startPoint x: 313, startPoint y: 118, endPoint x: 312, endPoint y: 67, distance: 50.6
click at [312, 67] on div "Чтобы активировать перетаскивание с помощью клавиатуры, нажмите Alt + Ввод. Пос…" at bounding box center [187, 63] width 355 height 153
click at [260, 77] on image "Main content" at bounding box center [259, 76] width 3 height 3
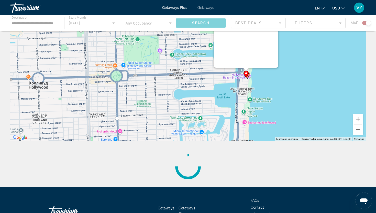
scroll to position [0, 0]
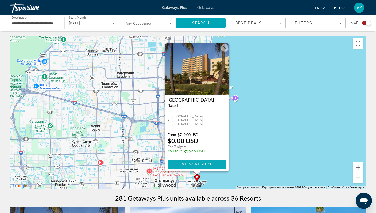
click at [208, 166] on span "View Resort" at bounding box center [197, 164] width 30 height 4
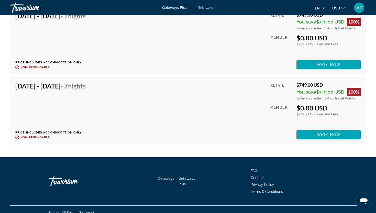
scroll to position [1030, 0]
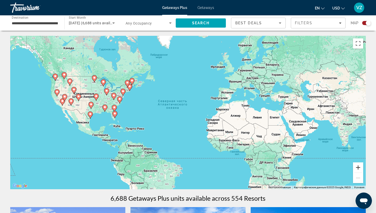
click at [358, 164] on button "Увеличить" at bounding box center [358, 167] width 10 height 10
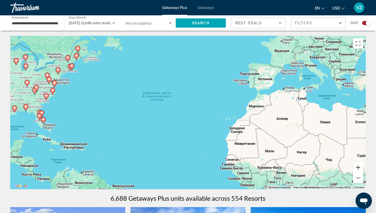
click at [358, 164] on button "Увеличить" at bounding box center [358, 167] width 10 height 10
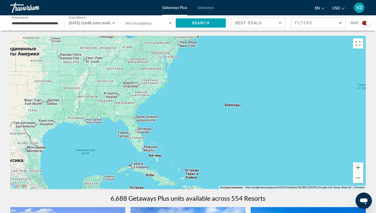
drag, startPoint x: 115, startPoint y: 121, endPoint x: 363, endPoint y: 130, distance: 248.4
click at [363, 130] on div "Чтобы активировать перетаскивание с помощью клавиатуры, нажмите Alt + Ввод. Пос…" at bounding box center [187, 112] width 355 height 153
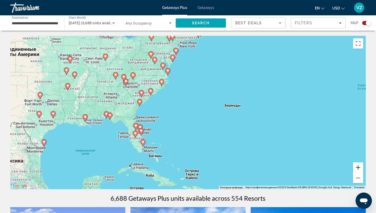
click at [357, 166] on button "Увеличить" at bounding box center [358, 167] width 10 height 10
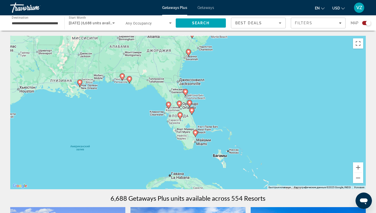
drag, startPoint x: 153, startPoint y: 125, endPoint x: 252, endPoint y: 81, distance: 107.9
click at [252, 81] on div "Чтобы активировать перетаскивание с помощью клавиатуры, нажмите Alt + Ввод. Пос…" at bounding box center [187, 112] width 355 height 153
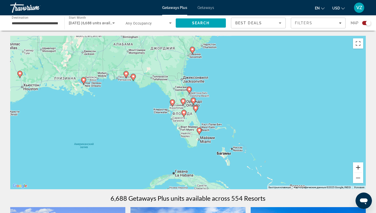
click at [361, 168] on button "Увеличить" at bounding box center [358, 167] width 10 height 10
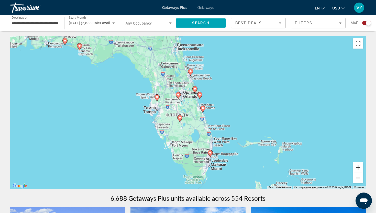
click at [361, 168] on button "Увеличить" at bounding box center [358, 167] width 10 height 10
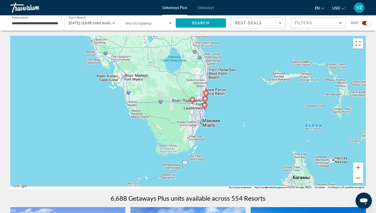
drag, startPoint x: 300, startPoint y: 170, endPoint x: 270, endPoint y: 68, distance: 106.3
click at [270, 68] on div "Чтобы активировать перетаскивание с помощью клавиатуры, нажмите Alt + Ввод. Пос…" at bounding box center [187, 112] width 355 height 153
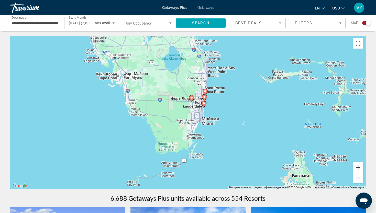
click at [356, 165] on button "Увеличить" at bounding box center [358, 167] width 10 height 10
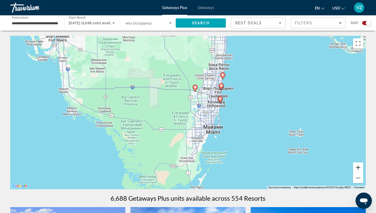
click at [356, 165] on button "Увеличить" at bounding box center [358, 167] width 10 height 10
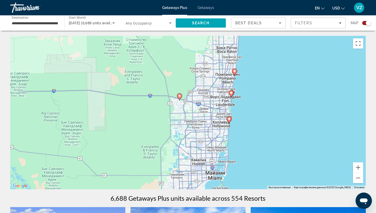
drag, startPoint x: 270, startPoint y: 91, endPoint x: 245, endPoint y: 122, distance: 39.1
click at [245, 122] on div "Чтобы активировать перетаскивание с помощью клавиатуры, нажмите Alt + Ввод. Пос…" at bounding box center [187, 112] width 355 height 153
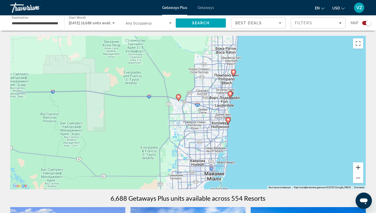
click at [362, 169] on button "Увеличить" at bounding box center [358, 167] width 10 height 10
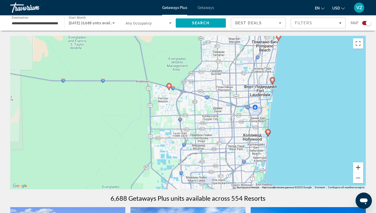
click at [362, 169] on button "Увеличить" at bounding box center [358, 167] width 10 height 10
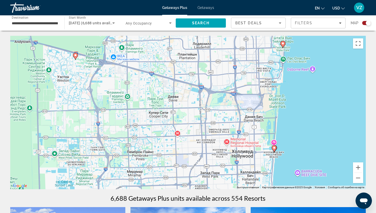
drag, startPoint x: 312, startPoint y: 159, endPoint x: 232, endPoint y: 151, distance: 80.9
click at [232, 151] on div "Чтобы активировать перетаскивание с помощью клавиатуры, нажмите Alt + Ввод. Пос…" at bounding box center [187, 112] width 355 height 153
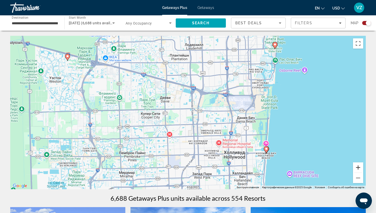
click at [356, 165] on button "Увеличить" at bounding box center [358, 167] width 10 height 10
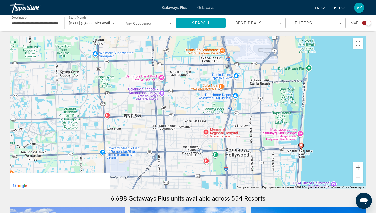
drag, startPoint x: 301, startPoint y: 158, endPoint x: 256, endPoint y: 109, distance: 66.0
click at [256, 109] on div "Чтобы активировать перетаскивание с помощью клавиатуры, нажмите Alt + Ввод. Пос…" at bounding box center [187, 112] width 355 height 153
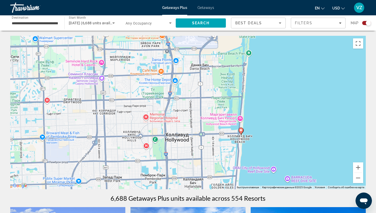
drag, startPoint x: 320, startPoint y: 138, endPoint x: 257, endPoint y: 138, distance: 62.9
click at [257, 138] on div "Чтобы активировать перетаскивание с помощью клавиатуры, нажмите Alt + Ввод. Пос…" at bounding box center [187, 112] width 355 height 153
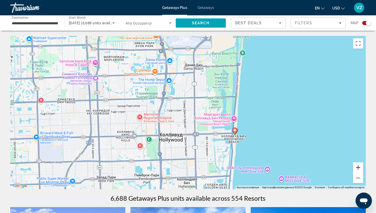
click at [362, 167] on button "Увеличить" at bounding box center [358, 167] width 10 height 10
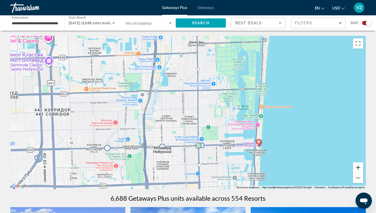
click at [362, 167] on button "Увеличить" at bounding box center [358, 167] width 10 height 10
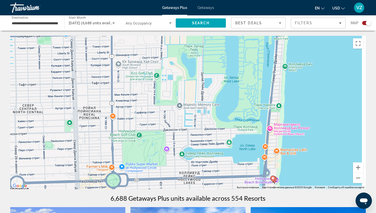
drag, startPoint x: 319, startPoint y: 155, endPoint x: 212, endPoint y: 134, distance: 108.9
click at [212, 134] on div "Чтобы активировать перетаскивание с помощью клавиатуры, нажмите Alt + Ввод. Пос…" at bounding box center [187, 112] width 355 height 153
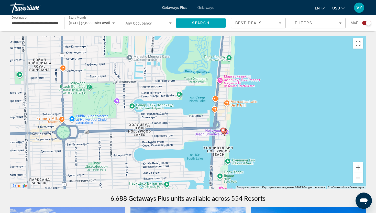
drag, startPoint x: 301, startPoint y: 157, endPoint x: 260, endPoint y: 110, distance: 62.0
click at [260, 110] on div "Чтобы активировать перетаскивание с помощью клавиатуры, нажмите Alt + Ввод. Пос…" at bounding box center [187, 112] width 355 height 153
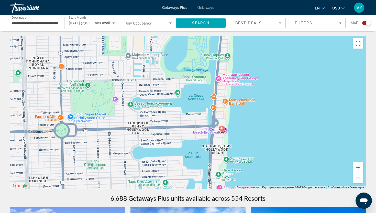
click at [223, 131] on gmp-advanced-marker "Main content" at bounding box center [221, 130] width 5 height 8
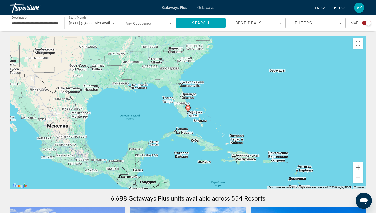
click at [189, 111] on gmp-advanced-marker "Main content" at bounding box center [187, 109] width 5 height 8
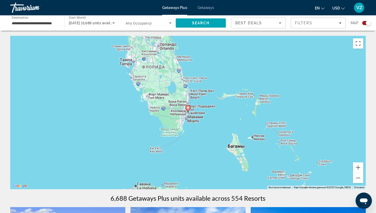
click at [188, 110] on icon "Main content" at bounding box center [188, 108] width 5 height 7
type input "**********"
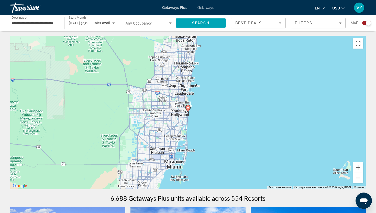
click at [188, 110] on icon "Main content" at bounding box center [188, 108] width 5 height 7
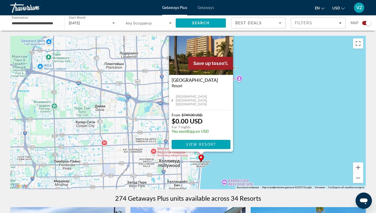
drag, startPoint x: 228, startPoint y: 173, endPoint x: 241, endPoint y: 153, distance: 24.0
click at [241, 153] on div "Чтобы активировать перетаскивание с помощью клавиатуры, нажмите Alt + Ввод. Пос…" at bounding box center [187, 112] width 355 height 153
click at [203, 161] on gmp-advanced-marker "Main content" at bounding box center [200, 158] width 5 height 8
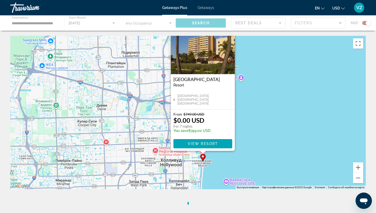
drag, startPoint x: 221, startPoint y: 178, endPoint x: 223, endPoint y: 157, distance: 21.3
click at [223, 157] on div "Чтобы активировать перетаскивание с помощью клавиатуры, нажмите Alt + Ввод. Пос…" at bounding box center [187, 112] width 355 height 153
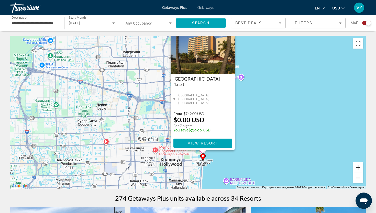
click at [360, 168] on button "Увеличить" at bounding box center [358, 167] width 10 height 10
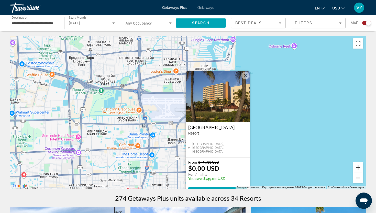
click at [360, 168] on button "Увеличить" at bounding box center [358, 167] width 10 height 10
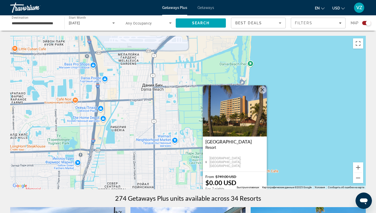
drag, startPoint x: 316, startPoint y: 169, endPoint x: 295, endPoint y: 63, distance: 107.4
click at [295, 63] on div "Чтобы активировать перетаскивание с помощью клавиатуры, нажмите Alt + Ввод. Пос…" at bounding box center [187, 112] width 355 height 153
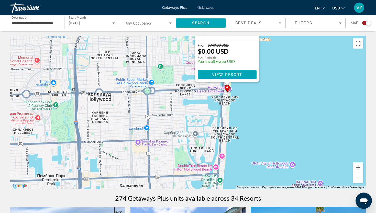
drag, startPoint x: 287, startPoint y: 157, endPoint x: 288, endPoint y: 48, distance: 109.4
click at [288, 48] on div "Чтобы активировать перетаскивание с помощью клавиатуры, нажмите Alt + Ввод. Пос…" at bounding box center [187, 112] width 355 height 153
click at [359, 168] on button "Увеличить" at bounding box center [358, 167] width 10 height 10
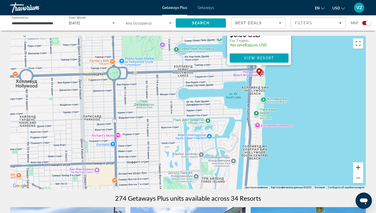
click at [359, 168] on button "Увеличить" at bounding box center [358, 167] width 10 height 10
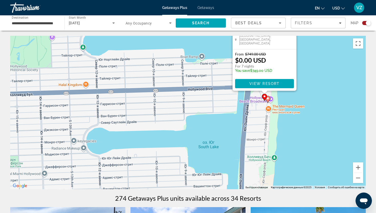
drag, startPoint x: 342, startPoint y: 79, endPoint x: 259, endPoint y: 152, distance: 110.5
click at [259, 152] on div "Чтобы активировать перетаскивание с помощью клавиатуры, нажмите Alt + Ввод. Пос…" at bounding box center [187, 112] width 355 height 153
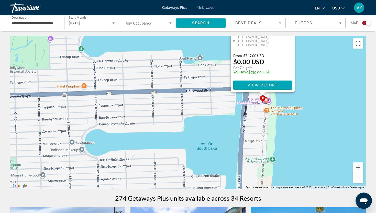
click at [267, 100] on image "Main content" at bounding box center [265, 99] width 3 height 3
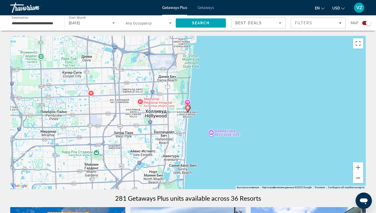
click at [356, 180] on button "Уменьшить" at bounding box center [358, 178] width 10 height 10
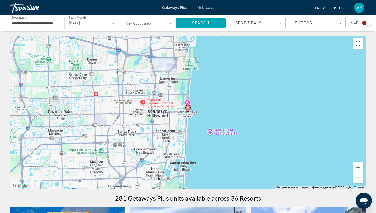
click at [356, 180] on button "Уменьшить" at bounding box center [358, 178] width 10 height 10
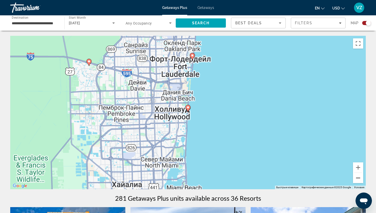
click at [356, 180] on button "Уменьшить" at bounding box center [358, 178] width 10 height 10
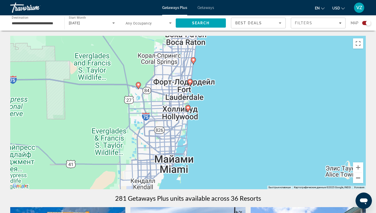
click at [356, 180] on button "Уменьшить" at bounding box center [358, 178] width 10 height 10
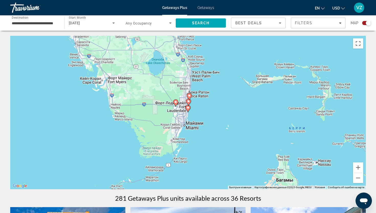
click at [190, 102] on image "Main content" at bounding box center [188, 101] width 3 height 3
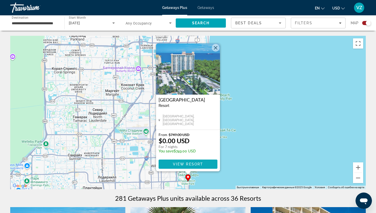
click at [187, 163] on span "View Resort" at bounding box center [188, 164] width 30 height 4
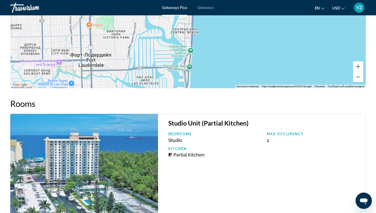
scroll to position [869, 0]
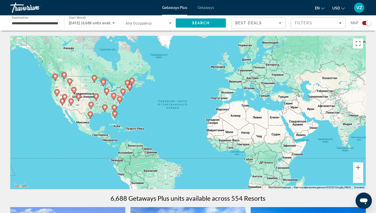
click at [113, 113] on icon "Main content" at bounding box center [115, 114] width 5 height 7
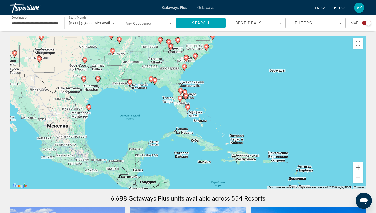
click at [188, 108] on image "Main content" at bounding box center [187, 106] width 3 height 3
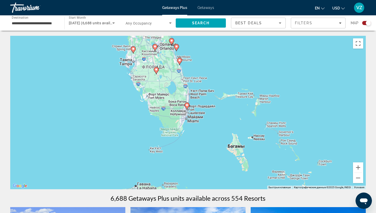
click at [186, 105] on image "Main content" at bounding box center [186, 105] width 3 height 3
type input "**********"
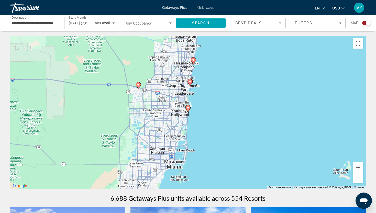
click at [193, 60] on image "Main content" at bounding box center [193, 59] width 3 height 3
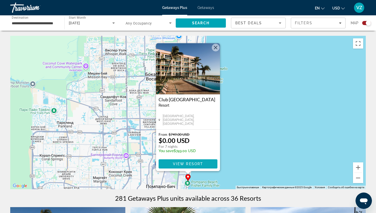
click at [195, 161] on span "Main content" at bounding box center [188, 164] width 59 height 12
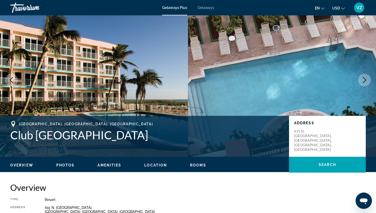
scroll to position [11, 0]
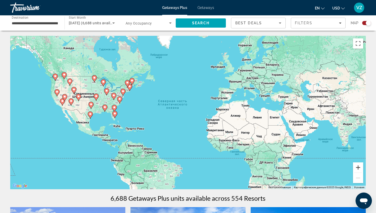
click at [356, 166] on button "Увеличить" at bounding box center [358, 167] width 10 height 10
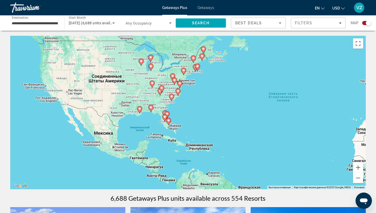
drag, startPoint x: 99, startPoint y: 119, endPoint x: 235, endPoint y: 120, distance: 136.8
click at [235, 120] on div "Чтобы активировать перетаскивание с помощью клавиатуры, нажмите Alt + Ввод. Пос…" at bounding box center [187, 112] width 355 height 153
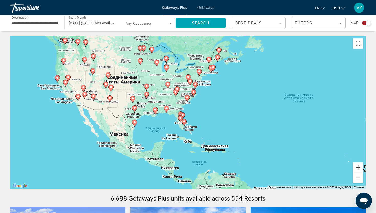
click at [361, 166] on button "Увеличить" at bounding box center [358, 167] width 10 height 10
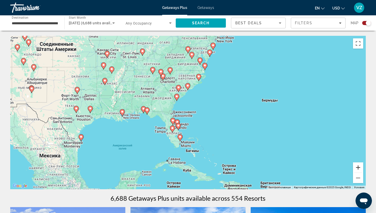
click at [361, 166] on button "Увеличить" at bounding box center [358, 167] width 10 height 10
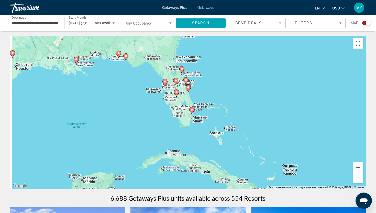
drag, startPoint x: 233, startPoint y: 166, endPoint x: 255, endPoint y: 105, distance: 64.9
click at [255, 105] on div "Чтобы активировать перетаскивание с помощью клавиатуры, нажмите Alt + Ввод. Пос…" at bounding box center [187, 112] width 355 height 153
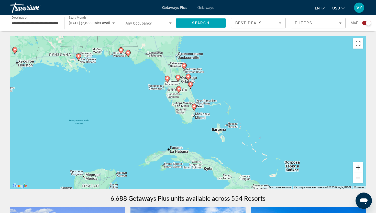
click at [355, 165] on button "Увеличить" at bounding box center [358, 167] width 10 height 10
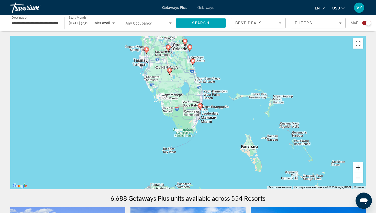
click at [355, 165] on button "Увеличить" at bounding box center [358, 167] width 10 height 10
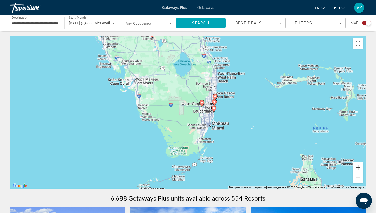
click at [355, 165] on button "Увеличить" at bounding box center [358, 167] width 10 height 10
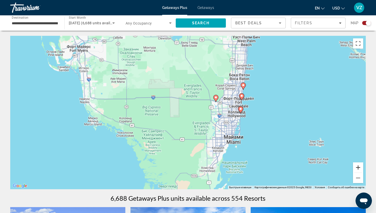
click at [355, 165] on button "Увеличить" at bounding box center [358, 167] width 10 height 10
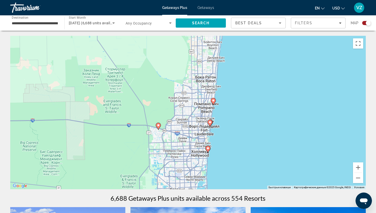
drag, startPoint x: 325, startPoint y: 117, endPoint x: 238, endPoint y: 156, distance: 95.4
click at [238, 156] on div "Чтобы активировать перетаскивание с помощью клавиатуры, нажмите Alt + Ввод. Пос…" at bounding box center [187, 112] width 355 height 153
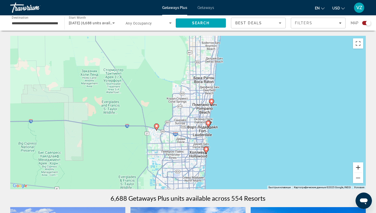
click at [361, 167] on button "Увеличить" at bounding box center [358, 167] width 10 height 10
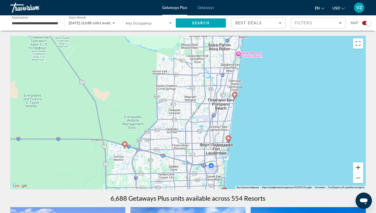
click at [361, 167] on button "Увеличить" at bounding box center [358, 167] width 10 height 10
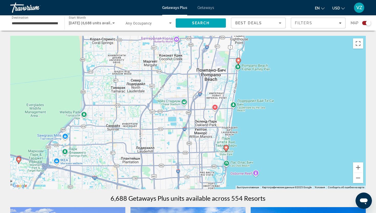
drag, startPoint x: 323, startPoint y: 165, endPoint x: 279, endPoint y: 143, distance: 48.9
click at [279, 143] on div "Чтобы активировать перетаскивание с помощью клавиатуры, нажмите Alt + Ввод. Пос…" at bounding box center [187, 112] width 355 height 153
click at [227, 148] on image "Main content" at bounding box center [225, 147] width 3 height 3
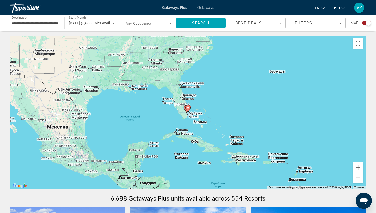
click at [188, 109] on image "Main content" at bounding box center [187, 107] width 3 height 3
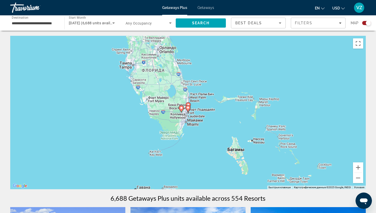
click at [188, 109] on image "Main content" at bounding box center [187, 107] width 3 height 3
type input "**********"
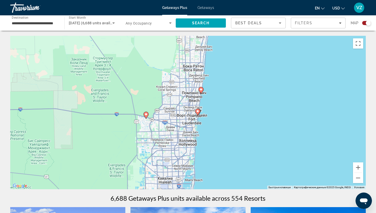
drag, startPoint x: 202, startPoint y: 151, endPoint x: 211, endPoint y: 153, distance: 9.8
click at [211, 153] on div "Чтобы активировать перетаскивание с помощью клавиатуры, нажмите Alt + Ввод. Пос…" at bounding box center [187, 112] width 355 height 153
click at [198, 109] on image "Main content" at bounding box center [197, 110] width 3 height 3
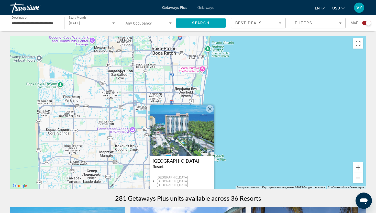
drag, startPoint x: 286, startPoint y: 152, endPoint x: 242, endPoint y: 212, distance: 74.5
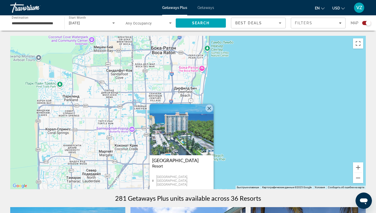
click at [210, 108] on button "Закрыть" at bounding box center [209, 109] width 8 height 8
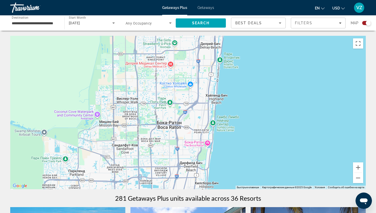
drag, startPoint x: 221, startPoint y: 93, endPoint x: 246, endPoint y: 118, distance: 35.3
click at [246, 118] on div "Чтобы активировать перетаскивание с помощью клавиатуры, нажмите Alt + Ввод. Пос…" at bounding box center [187, 112] width 355 height 153
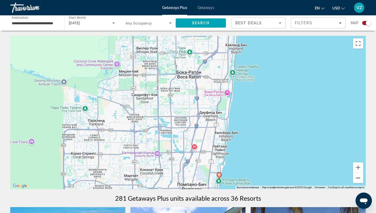
click at [362, 182] on button "Уменьшить" at bounding box center [358, 178] width 10 height 10
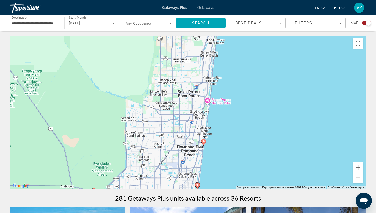
click at [362, 182] on button "Уменьшить" at bounding box center [358, 178] width 10 height 10
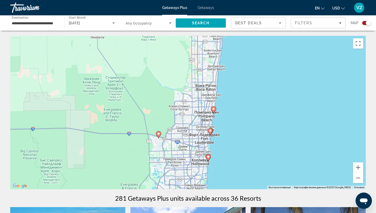
drag, startPoint x: 237, startPoint y: 169, endPoint x: 255, endPoint y: 152, distance: 24.6
click at [255, 152] on div "Чтобы активировать перетаскивание с помощью клавиатуры, нажмите Alt + Ввод. Пос…" at bounding box center [187, 112] width 355 height 153
click at [160, 133] on image "Main content" at bounding box center [158, 133] width 3 height 3
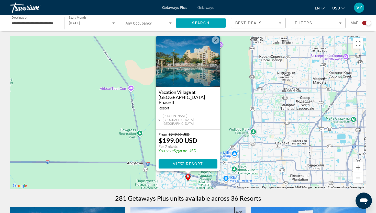
click at [361, 179] on button "Уменьшить" at bounding box center [358, 178] width 10 height 10
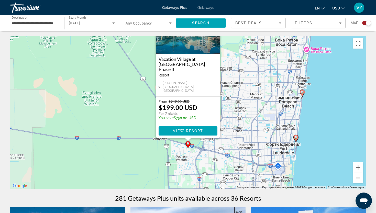
click at [361, 179] on button "Уменьшить" at bounding box center [358, 178] width 10 height 10
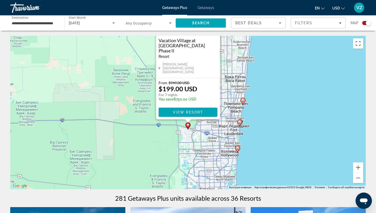
click at [237, 148] on image "Main content" at bounding box center [237, 148] width 3 height 3
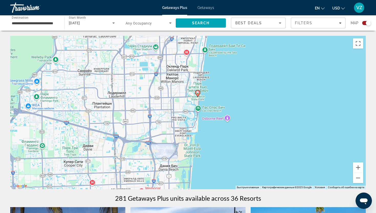
drag, startPoint x: 214, startPoint y: 96, endPoint x: 215, endPoint y: 186, distance: 90.3
click at [215, 186] on div "Чтобы активировать перетаскивание с помощью клавиатуры, нажмите Alt + Ввод. Пос…" at bounding box center [187, 112] width 355 height 153
click at [197, 94] on image "Main content" at bounding box center [197, 92] width 3 height 3
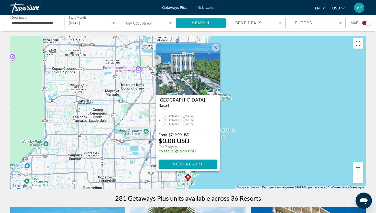
click at [239, 94] on div "Чтобы активировать перетаскивание с помощью клавиатуры, нажмите Alt + Ввод. Пос…" at bounding box center [187, 112] width 355 height 153
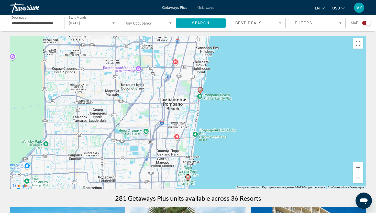
click at [200, 89] on image "Main content" at bounding box center [200, 89] width 3 height 3
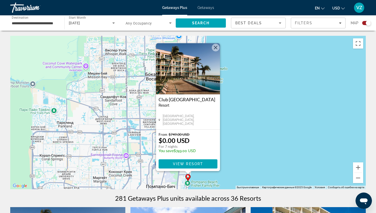
click at [214, 48] on button "Закрыть" at bounding box center [216, 48] width 8 height 8
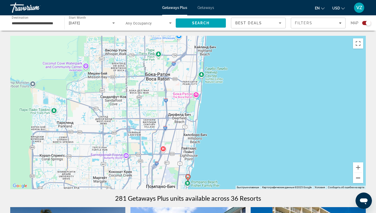
click at [357, 175] on button "Уменьшить" at bounding box center [358, 178] width 10 height 10
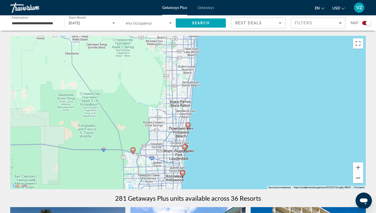
click at [357, 175] on button "Уменьшить" at bounding box center [358, 178] width 10 height 10
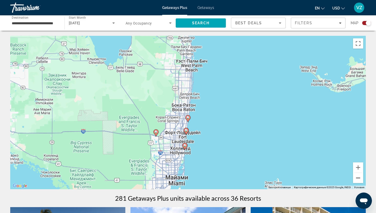
click at [357, 175] on button "Уменьшить" at bounding box center [358, 178] width 10 height 10
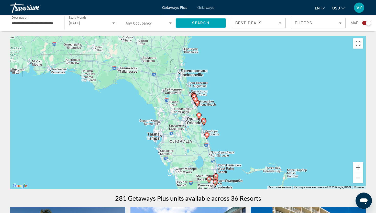
drag, startPoint x: 211, startPoint y: 69, endPoint x: 239, endPoint y: 136, distance: 71.8
click at [239, 136] on div "Чтобы активировать перетаскивание с помощью клавиатуры, нажмите Alt + Ввод. Пос…" at bounding box center [187, 112] width 355 height 153
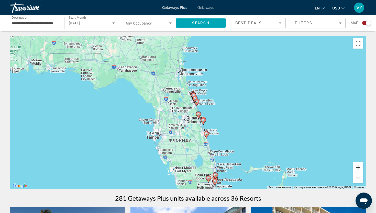
click at [356, 167] on button "Увеличить" at bounding box center [358, 167] width 10 height 10
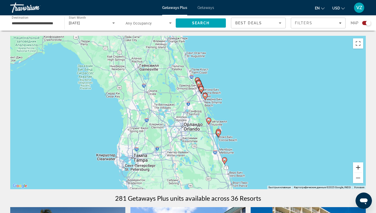
click at [356, 167] on button "Увеличить" at bounding box center [358, 167] width 10 height 10
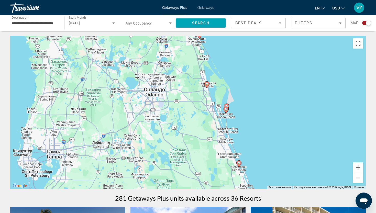
drag, startPoint x: 290, startPoint y: 164, endPoint x: 267, endPoint y: 115, distance: 54.9
click at [267, 115] on div "Чтобы активировать перетаскивание с помощью клавиатуры, нажмите Alt + Ввод. Пос…" at bounding box center [187, 112] width 355 height 153
click at [361, 168] on button "Увеличить" at bounding box center [358, 167] width 10 height 10
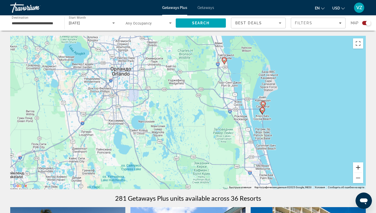
click at [361, 168] on button "Увеличить" at bounding box center [358, 167] width 10 height 10
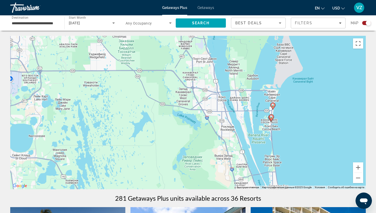
drag, startPoint x: 327, startPoint y: 121, endPoint x: 233, endPoint y: 133, distance: 94.6
click at [233, 133] on div "Чтобы активировать перетаскивание с помощью клавиатуры, нажмите Alt + Ввод. Пос…" at bounding box center [187, 112] width 355 height 153
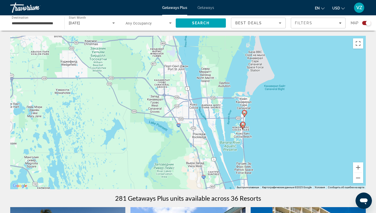
click at [243, 124] on image "Main content" at bounding box center [242, 124] width 3 height 3
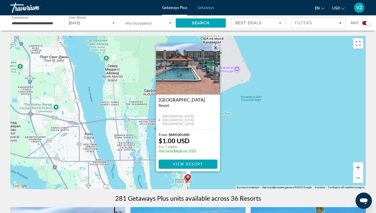
click at [235, 153] on div "Чтобы активировать перетаскивание с помощью клавиатуры, нажмите Alt + Ввод. Пос…" at bounding box center [187, 112] width 355 height 153
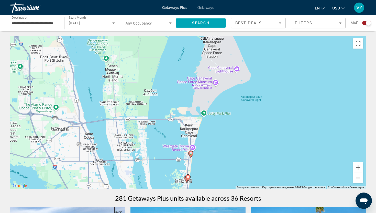
click at [190, 155] on icon "Main content" at bounding box center [190, 154] width 5 height 7
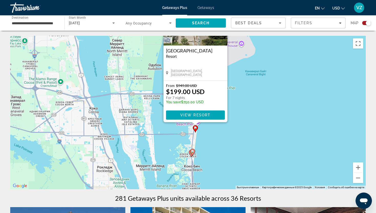
drag, startPoint x: 247, startPoint y: 184, endPoint x: 254, endPoint y: 134, distance: 50.2
click at [254, 134] on div "Чтобы активировать перетаскивание с помощью клавиатуры, нажмите Alt + Ввод. Пос…" at bounding box center [187, 112] width 355 height 153
click at [193, 150] on image "Main content" at bounding box center [192, 151] width 3 height 3
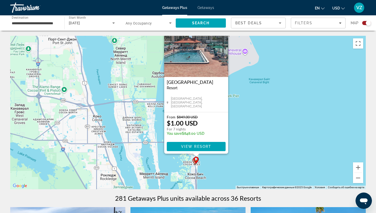
drag, startPoint x: 219, startPoint y: 171, endPoint x: 227, endPoint y: 153, distance: 19.9
click at [227, 153] on div "Чтобы активировать перетаскивание с помощью клавиатуры, нажмите Alt + Ввод. Пос…" at bounding box center [187, 112] width 355 height 153
click at [194, 161] on gmp-advanced-marker "Main content" at bounding box center [196, 160] width 5 height 8
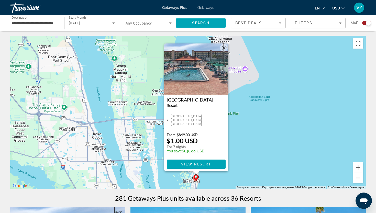
click at [193, 178] on icon "Main content" at bounding box center [195, 179] width 5 height 7
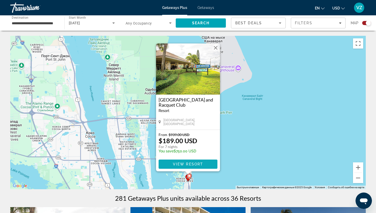
click at [184, 163] on span "View Resort" at bounding box center [188, 164] width 30 height 4
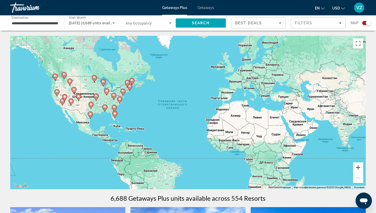
click at [355, 168] on button "Увеличить" at bounding box center [358, 167] width 10 height 10
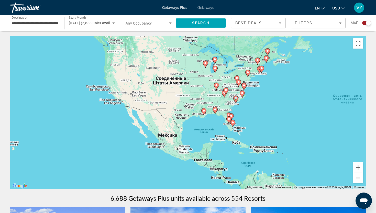
drag, startPoint x: 147, startPoint y: 127, endPoint x: 346, endPoint y: 130, distance: 199.2
click at [346, 131] on div "Чтобы активировать перетаскивание с помощью клавиатуры, нажмите Alt + Ввод. Пос…" at bounding box center [187, 112] width 355 height 153
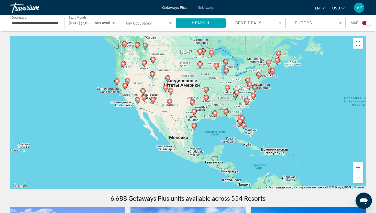
click at [138, 102] on icon "Main content" at bounding box center [137, 100] width 5 height 7
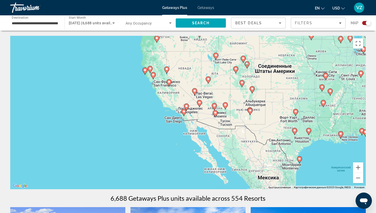
click at [183, 114] on icon "Main content" at bounding box center [184, 112] width 5 height 7
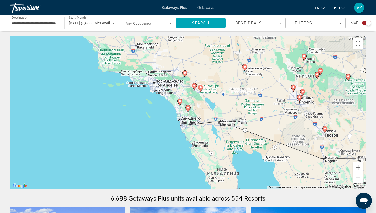
click at [179, 102] on image "Main content" at bounding box center [179, 101] width 3 height 3
type input "**********"
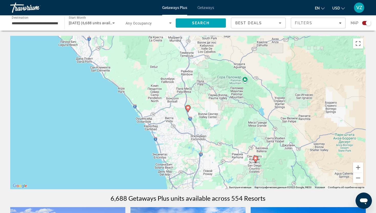
click at [187, 109] on icon "Main content" at bounding box center [188, 108] width 5 height 7
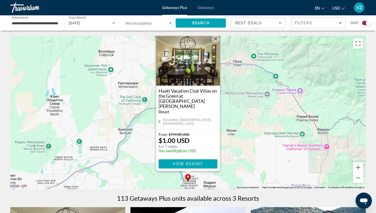
click at [216, 43] on button "Закрыть" at bounding box center [216, 39] width 8 height 8
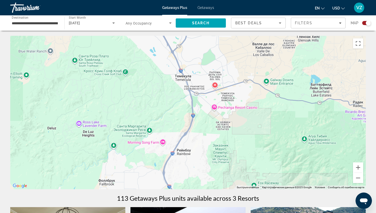
drag, startPoint x: 213, startPoint y: 57, endPoint x: 213, endPoint y: 186, distance: 129.4
click at [213, 187] on div "Чтобы активировать перетаскивание с помощью клавиатуры, нажмите Alt + Ввод. Пос…" at bounding box center [187, 112] width 355 height 153
click at [358, 181] on button "Уменьшить" at bounding box center [358, 178] width 10 height 10
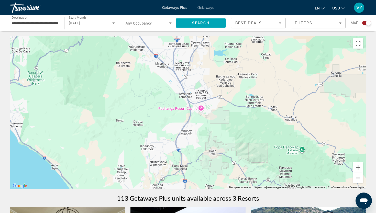
click at [358, 181] on button "Уменьшить" at bounding box center [358, 178] width 10 height 10
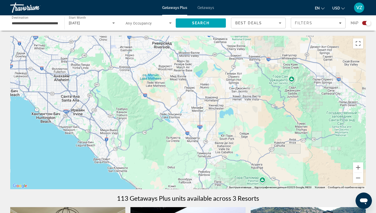
drag, startPoint x: 221, startPoint y: 86, endPoint x: 239, endPoint y: 133, distance: 50.8
click at [239, 133] on div "Чтобы активировать перетаскивание с помощью клавиатуры, нажмите Alt + Ввод. Пос…" at bounding box center [187, 112] width 355 height 153
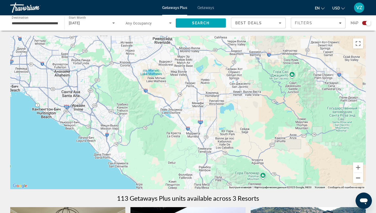
click at [354, 176] on button "Уменьшить" at bounding box center [358, 178] width 10 height 10
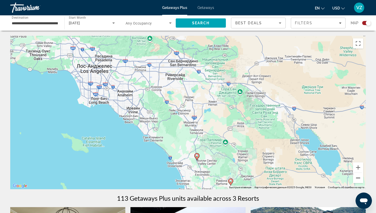
click at [354, 176] on button "Уменьшить" at bounding box center [358, 178] width 10 height 10
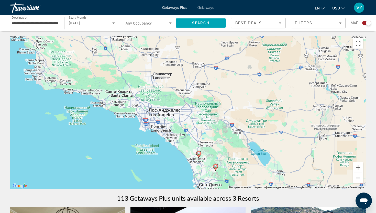
drag, startPoint x: 213, startPoint y: 104, endPoint x: 220, endPoint y: 130, distance: 27.4
click at [220, 130] on div "Чтобы активировать перетаскивание с помощью клавиатуры, нажмите Alt + Ввод. Пос…" at bounding box center [187, 112] width 355 height 153
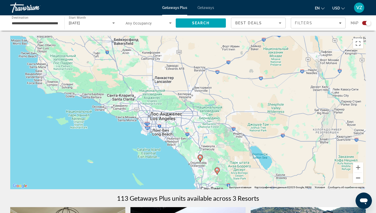
click at [355, 174] on button "Уменьшить" at bounding box center [358, 178] width 10 height 10
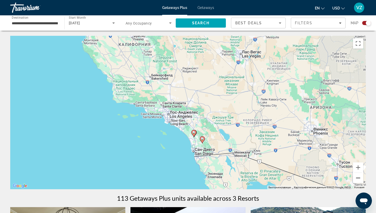
click at [354, 181] on button "Уменьшить" at bounding box center [358, 178] width 10 height 10
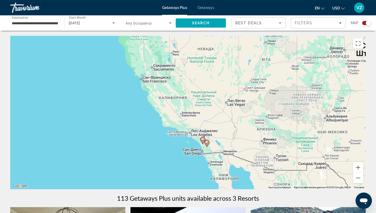
drag, startPoint x: 194, startPoint y: 87, endPoint x: 206, endPoint y: 106, distance: 22.4
click at [206, 106] on div "Чтобы активировать перетаскивание с помощью клавиатуры, нажмите Alt + Ввод. Пос…" at bounding box center [187, 112] width 355 height 153
click at [359, 176] on button "Уменьшить" at bounding box center [358, 178] width 10 height 10
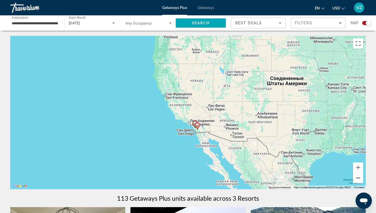
click at [359, 176] on button "Уменьшить" at bounding box center [358, 178] width 10 height 10
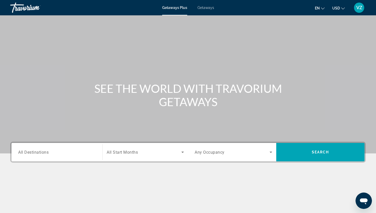
click at [73, 151] on input "Destination All Destinations" at bounding box center [56, 152] width 77 height 6
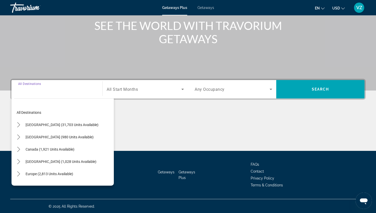
scroll to position [63, 0]
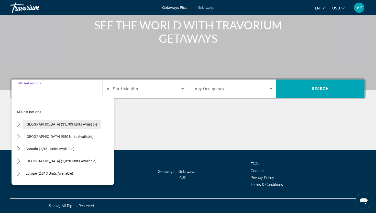
click at [61, 125] on span "[GEOGRAPHIC_DATA] (31,703 units available)" at bounding box center [62, 124] width 73 height 4
type input "**********"
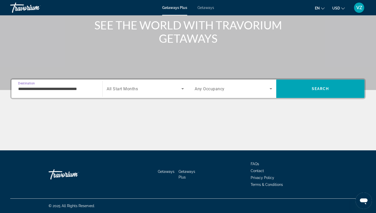
click at [132, 92] on div "Search widget" at bounding box center [145, 89] width 77 height 14
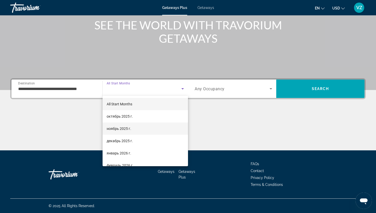
click at [122, 128] on span "ноябрь 2025 г." at bounding box center [119, 129] width 25 height 6
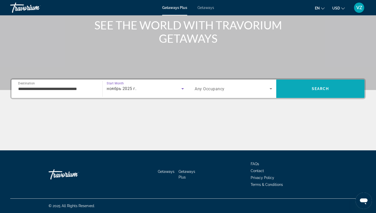
click at [312, 94] on span "Search" at bounding box center [320, 89] width 88 height 12
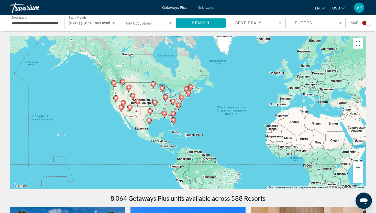
drag, startPoint x: 80, startPoint y: 140, endPoint x: 165, endPoint y: 148, distance: 86.1
click at [165, 148] on div "Чтобы активировать перетаскивание с помощью клавиатуры, нажмите Alt + Ввод. Пос…" at bounding box center [187, 112] width 355 height 153
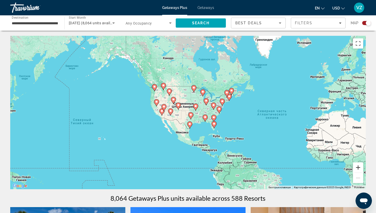
click at [354, 167] on button "Увеличить" at bounding box center [358, 167] width 10 height 10
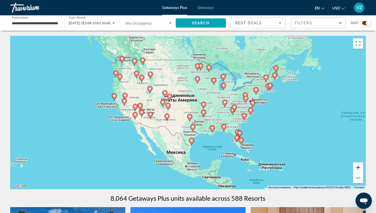
click at [354, 167] on button "Увеличить" at bounding box center [358, 167] width 10 height 10
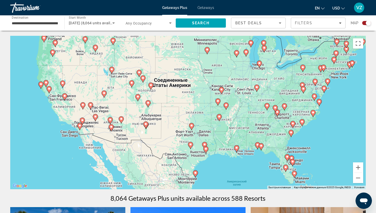
click at [82, 122] on icon "Main content" at bounding box center [82, 121] width 5 height 7
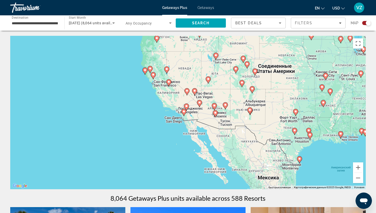
click at [186, 107] on image "Main content" at bounding box center [186, 106] width 3 height 3
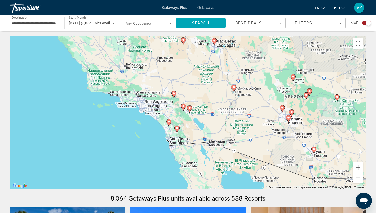
click at [175, 93] on image "Main content" at bounding box center [173, 93] width 3 height 3
type input "**********"
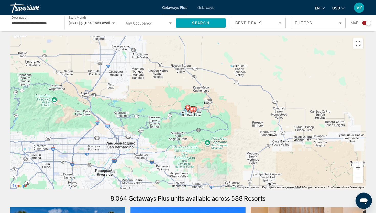
click at [192, 110] on icon "Main content" at bounding box center [191, 110] width 5 height 7
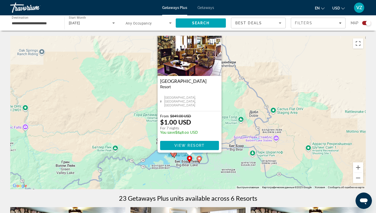
drag, startPoint x: 232, startPoint y: 143, endPoint x: 233, endPoint y: 122, distance: 21.0
click at [233, 122] on div "Чтобы активировать перетаскивание с помощью клавиатуры, нажмите Alt + Ввод. Пос…" at bounding box center [187, 112] width 355 height 153
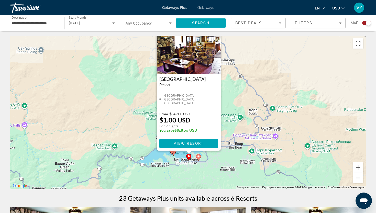
click at [199, 158] on image "Main content" at bounding box center [198, 156] width 3 height 3
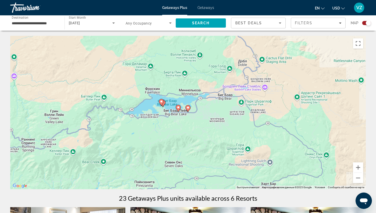
click at [188, 109] on icon "Main content" at bounding box center [188, 108] width 5 height 7
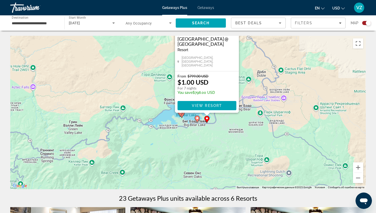
drag, startPoint x: 239, startPoint y: 125, endPoint x: 258, endPoint y: 66, distance: 61.7
click at [258, 66] on div "Чтобы активировать перетаскивание с помощью клавиатуры, нажмите Alt + Ввод. Пос…" at bounding box center [187, 112] width 355 height 153
click at [182, 116] on gmp-advanced-marker "Main content" at bounding box center [179, 113] width 5 height 8
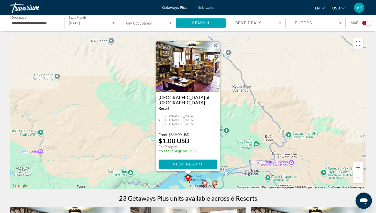
click at [191, 178] on icon "Main content" at bounding box center [189, 179] width 5 height 7
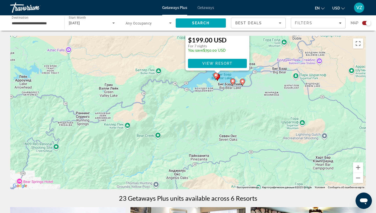
drag, startPoint x: 233, startPoint y: 160, endPoint x: 262, endPoint y: 58, distance: 106.4
click at [262, 58] on div "Чтобы активировать перетаскивание с помощью клавиатуры, нажмите Alt + Ввод. Пос…" at bounding box center [187, 112] width 355 height 153
click at [233, 81] on image "Main content" at bounding box center [232, 81] width 3 height 3
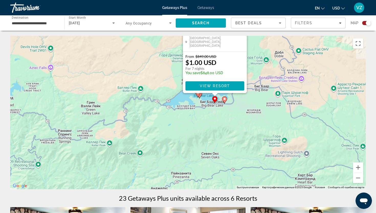
drag, startPoint x: 226, startPoint y: 123, endPoint x: 253, endPoint y: 44, distance: 84.3
click at [253, 44] on div "Чтобы активировать перетаскивание с помощью клавиатуры, нажмите Alt + Ввод. Пос…" at bounding box center [187, 112] width 355 height 153
click at [360, 178] on button "Уменьшить" at bounding box center [358, 178] width 10 height 10
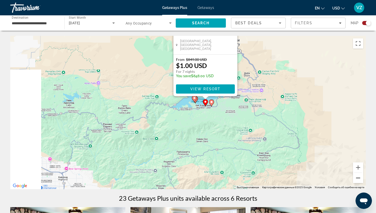
click at [360, 178] on button "Уменьшить" at bounding box center [358, 178] width 10 height 10
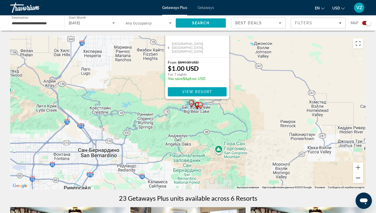
click at [360, 178] on button "Уменьшить" at bounding box center [358, 178] width 10 height 10
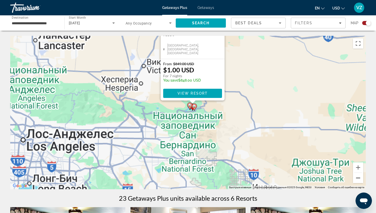
click at [360, 178] on button "Уменьшить" at bounding box center [358, 178] width 10 height 10
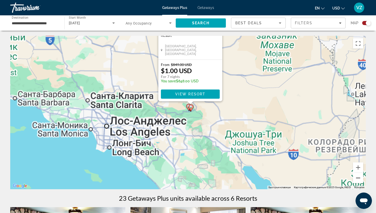
click at [360, 178] on button "Уменьшить" at bounding box center [358, 178] width 10 height 10
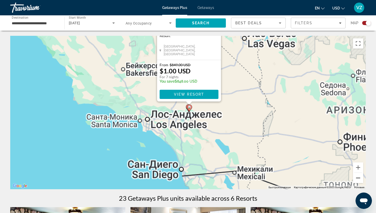
click at [360, 178] on button "Уменьшить" at bounding box center [358, 178] width 10 height 10
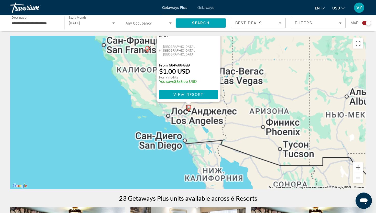
click at [360, 178] on button "Уменьшить" at bounding box center [358, 178] width 10 height 10
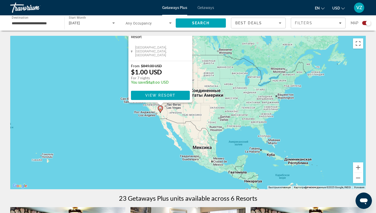
drag, startPoint x: 309, startPoint y: 148, endPoint x: 279, endPoint y: 149, distance: 29.4
click at [279, 149] on div "Чтобы активировать перетаскивание с помощью клавиатуры, нажмите Alt + Ввод. Пос…" at bounding box center [187, 112] width 355 height 153
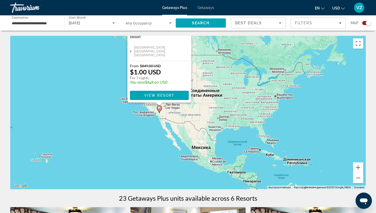
click at [279, 149] on div "Чтобы активировать перетаскивание с помощью клавиатуры, нажмите Alt + Ввод. Пос…" at bounding box center [187, 112] width 355 height 153
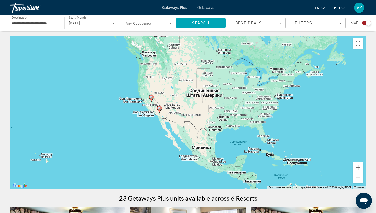
click at [279, 149] on div "Чтобы активировать перетаскивание с помощью клавиатуры, нажмите Alt + Ввод. Пос…" at bounding box center [187, 112] width 355 height 153
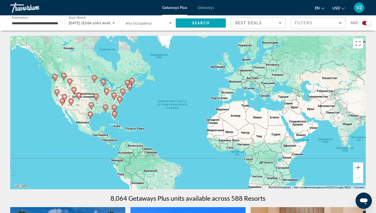
click at [115, 114] on image "Main content" at bounding box center [114, 113] width 3 height 3
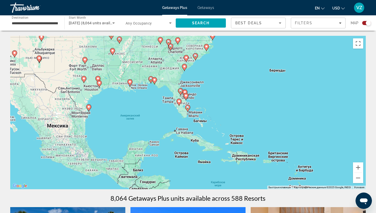
click at [178, 102] on image "Main content" at bounding box center [178, 101] width 3 height 3
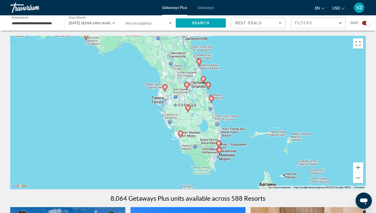
click at [180, 135] on icon "Main content" at bounding box center [180, 134] width 5 height 7
type input "**********"
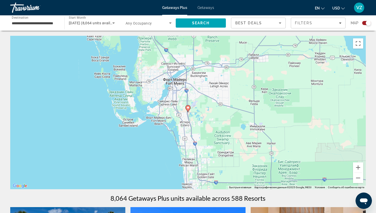
click at [188, 109] on icon "Main content" at bounding box center [188, 108] width 5 height 7
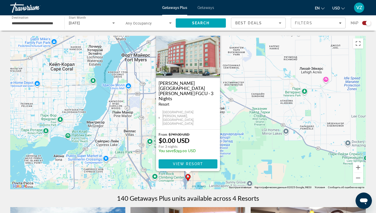
click at [192, 163] on span "View Resort" at bounding box center [188, 164] width 30 height 4
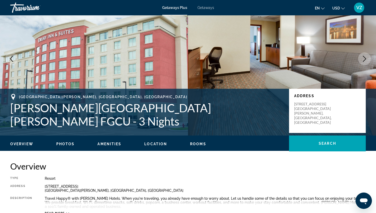
scroll to position [33, 0]
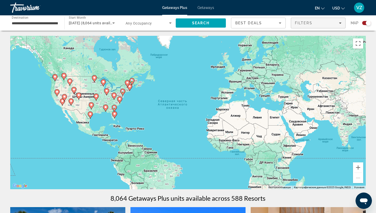
click at [301, 26] on span "Filters" at bounding box center [318, 23] width 54 height 12
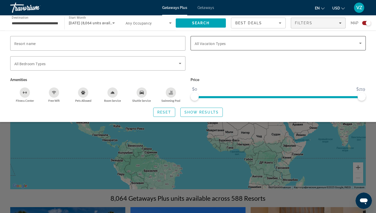
click at [263, 47] on div "Search widget" at bounding box center [278, 43] width 167 height 14
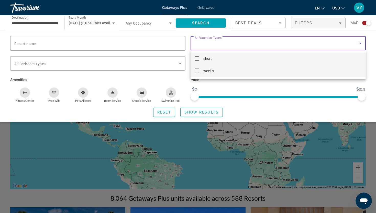
click at [244, 73] on mat-option "weekly" at bounding box center [277, 71] width 175 height 12
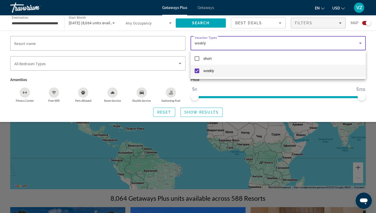
click at [210, 112] on div at bounding box center [188, 106] width 376 height 213
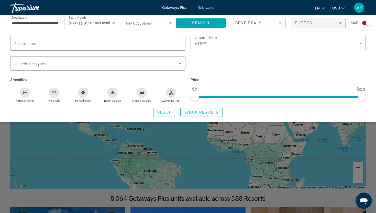
click at [210, 112] on span "Show Results" at bounding box center [201, 112] width 34 height 4
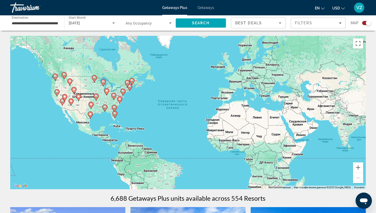
click at [113, 114] on icon "Main content" at bounding box center [115, 114] width 5 height 7
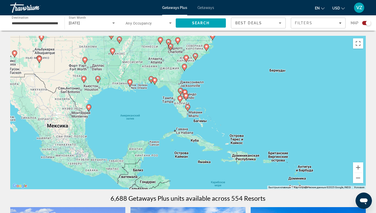
click at [180, 99] on image "Main content" at bounding box center [179, 98] width 3 height 3
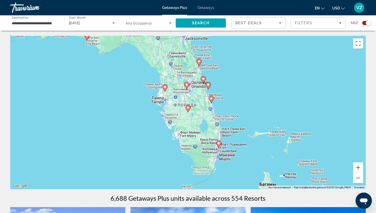
click at [164, 89] on icon "Main content" at bounding box center [165, 88] width 5 height 7
type input "**********"
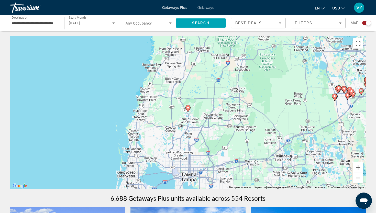
click at [188, 109] on image "Main content" at bounding box center [187, 107] width 3 height 3
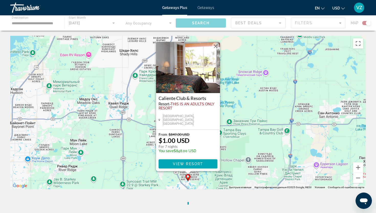
click at [243, 126] on div "Для навигации используйте клавиши со стрелками. Чтобы активировать перетаскиван…" at bounding box center [187, 112] width 355 height 153
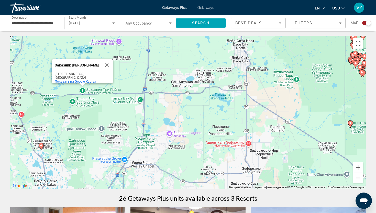
drag, startPoint x: 285, startPoint y: 147, endPoint x: 137, endPoint y: 115, distance: 150.9
click at [137, 115] on div "Для навигации используйте клавиши со стрелками. Чтобы активировать перетаскиван…" at bounding box center [187, 112] width 355 height 153
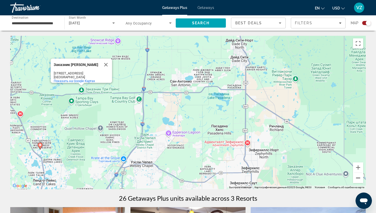
click at [358, 179] on button "Уменьшить" at bounding box center [358, 178] width 10 height 10
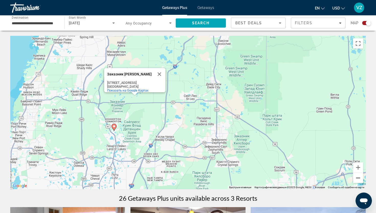
click at [358, 179] on button "Уменьшить" at bounding box center [358, 178] width 10 height 10
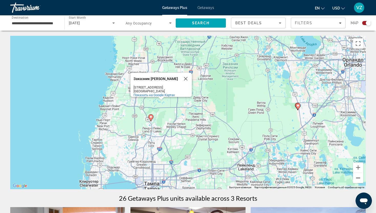
click at [358, 179] on button "Уменьшить" at bounding box center [358, 178] width 10 height 10
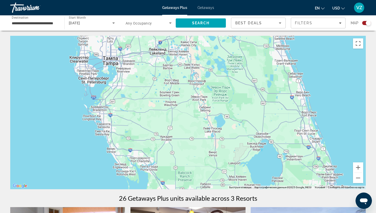
drag, startPoint x: 308, startPoint y: 156, endPoint x: 247, endPoint y: 68, distance: 107.6
click at [247, 68] on div "Для навигации используйте клавиши со стрелками. Чтобы активировать перетаскиван…" at bounding box center [187, 112] width 355 height 153
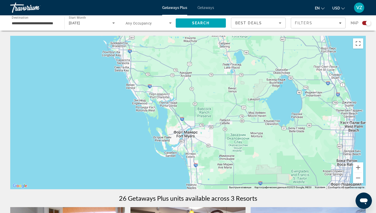
drag, startPoint x: 230, startPoint y: 131, endPoint x: 249, endPoint y: 66, distance: 68.0
click at [250, 66] on div "Для навигации используйте клавиши со стрелками. Чтобы активировать перетаскиван…" at bounding box center [187, 112] width 355 height 153
click at [361, 181] on button "Уменьшить" at bounding box center [358, 178] width 10 height 10
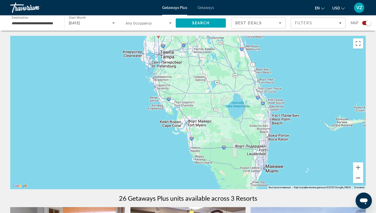
click at [361, 181] on button "Уменьшить" at bounding box center [358, 178] width 10 height 10
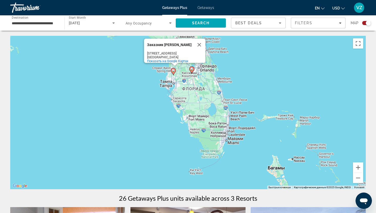
click at [238, 148] on div "Для навигации используйте клавиши со стрелками. Чтобы активировать перетаскиван…" at bounding box center [187, 112] width 355 height 153
click at [198, 42] on button "Закрыть" at bounding box center [199, 45] width 12 height 12
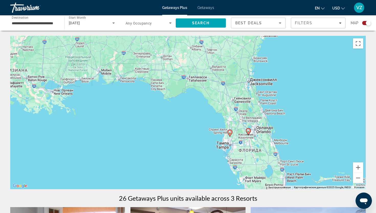
drag, startPoint x: 229, startPoint y: 105, endPoint x: 288, endPoint y: 168, distance: 86.3
click at [288, 168] on div "Для навигации используйте клавиши со стрелками. Чтобы активировать перетаскиван…" at bounding box center [187, 112] width 355 height 153
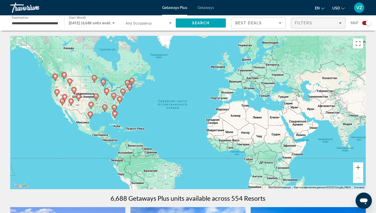
click at [296, 24] on span "Filters" at bounding box center [303, 23] width 17 height 4
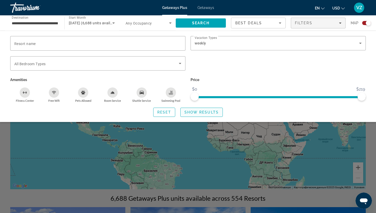
click at [189, 112] on span "Show Results" at bounding box center [201, 112] width 34 height 4
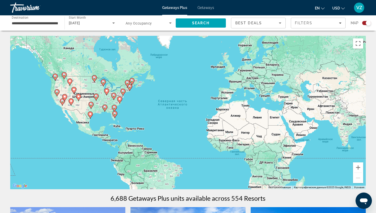
click at [115, 114] on image "Main content" at bounding box center [114, 113] width 3 height 3
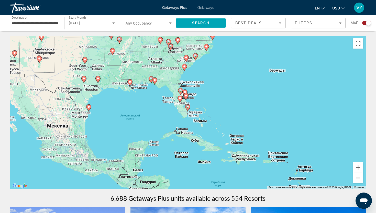
click at [185, 96] on image "Main content" at bounding box center [185, 95] width 3 height 3
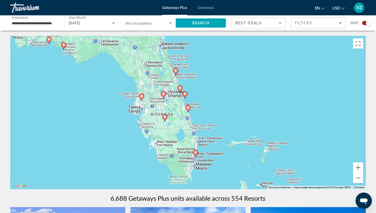
click at [180, 86] on icon "Main content" at bounding box center [180, 89] width 5 height 7
type input "**********"
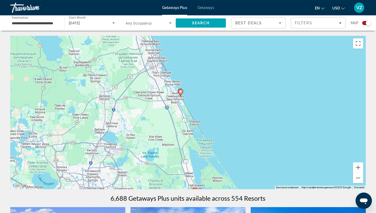
drag, startPoint x: 178, startPoint y: 77, endPoint x: 186, endPoint y: 161, distance: 84.4
click at [185, 161] on div "Для навигации используйте клавиши со стрелками. Чтобы активировать перетаскиван…" at bounding box center [187, 112] width 355 height 153
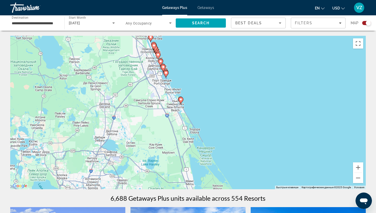
click at [181, 101] on icon "Main content" at bounding box center [180, 100] width 5 height 7
